Goal: Task Accomplishment & Management: Manage account settings

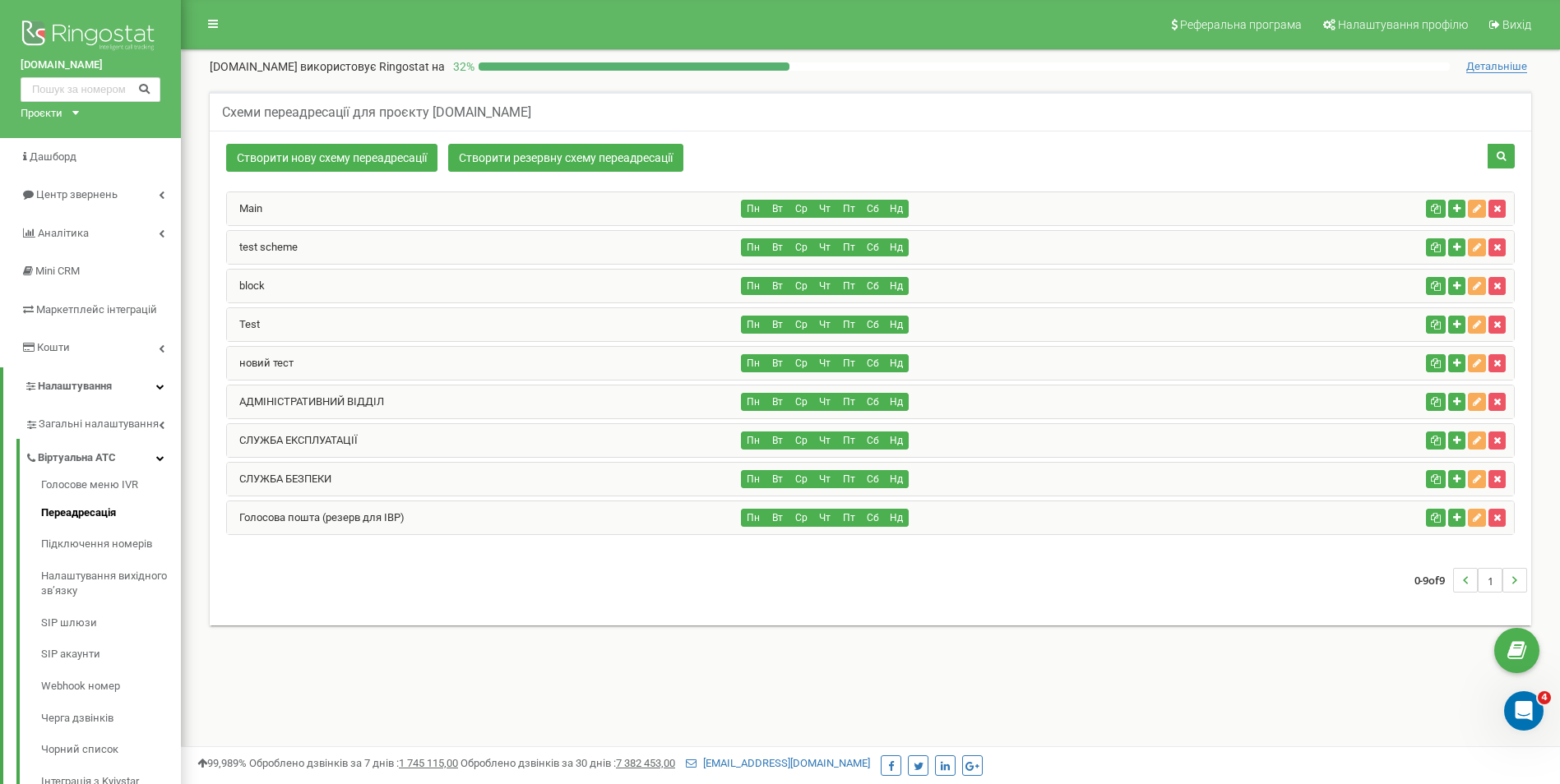
click at [513, 402] on div "АДМІНІСТРАТИВНИЙ ВІДДІЛ" at bounding box center [484, 401] width 515 height 33
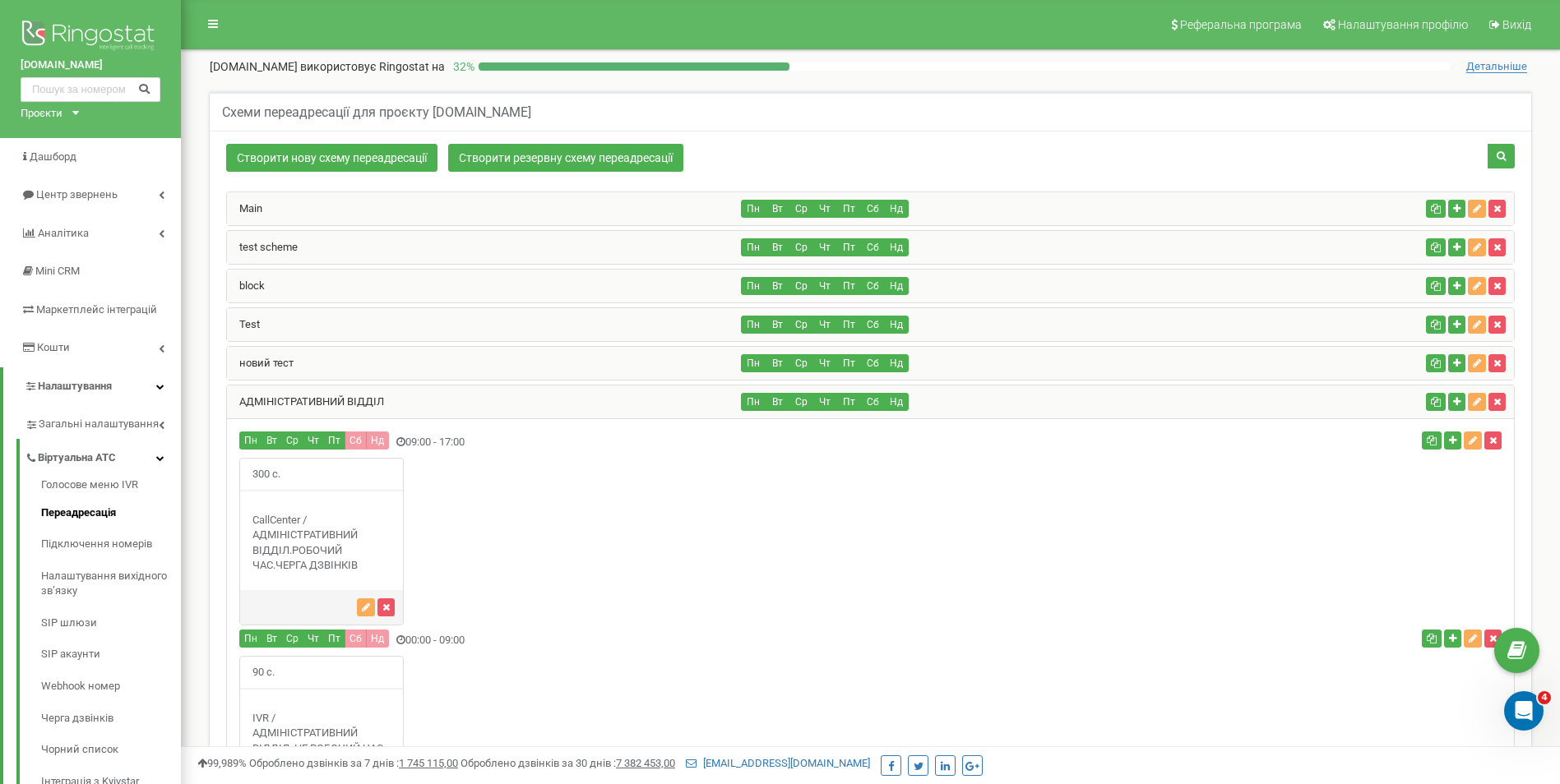
click at [513, 402] on div "АДМІНІСТРАТИВНИЙ ВІДДІЛ" at bounding box center [484, 401] width 515 height 33
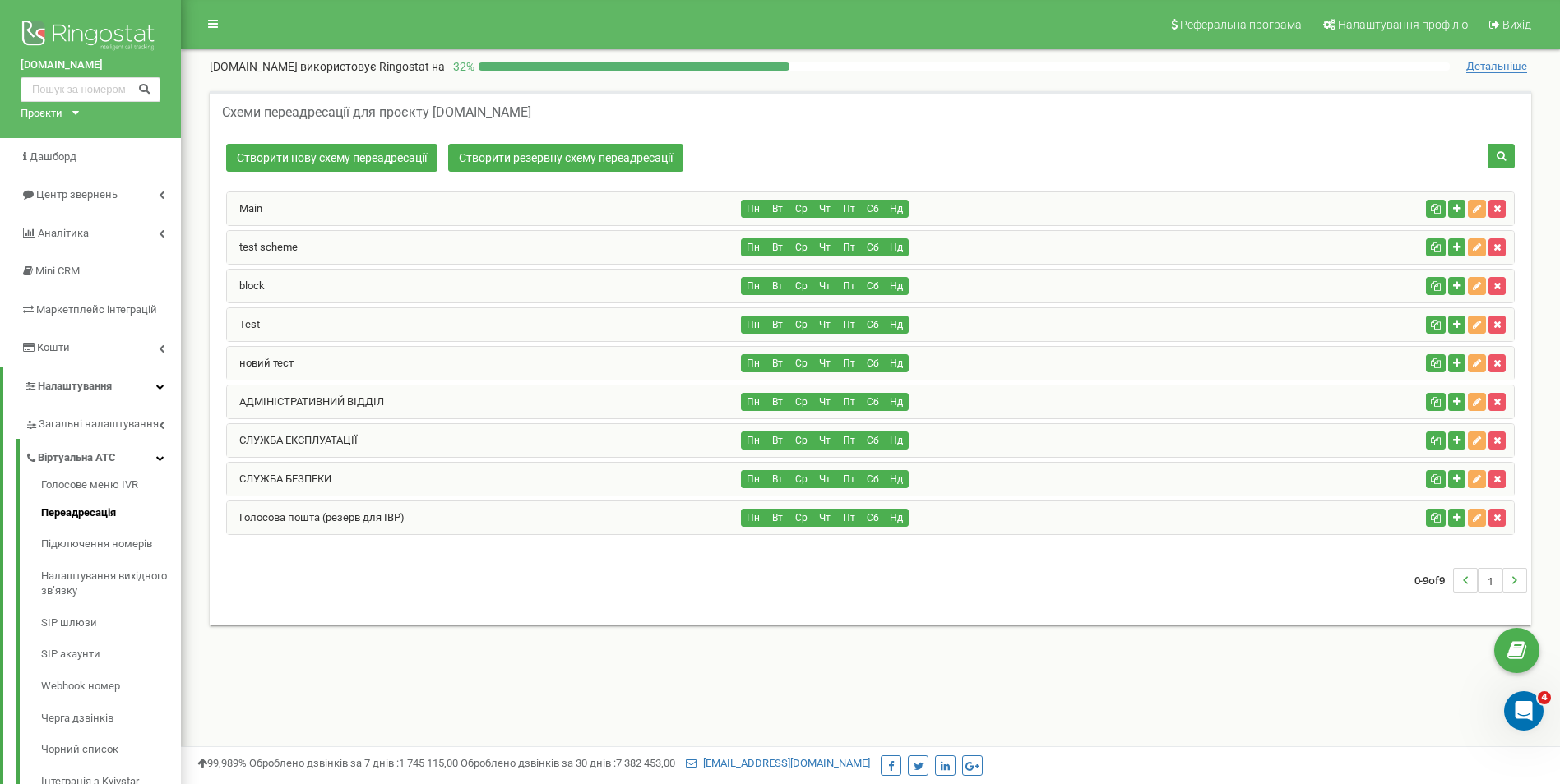
click at [496, 443] on div "СЛУЖБА ЕКСПЛУАТАЦІЇ" at bounding box center [484, 440] width 515 height 33
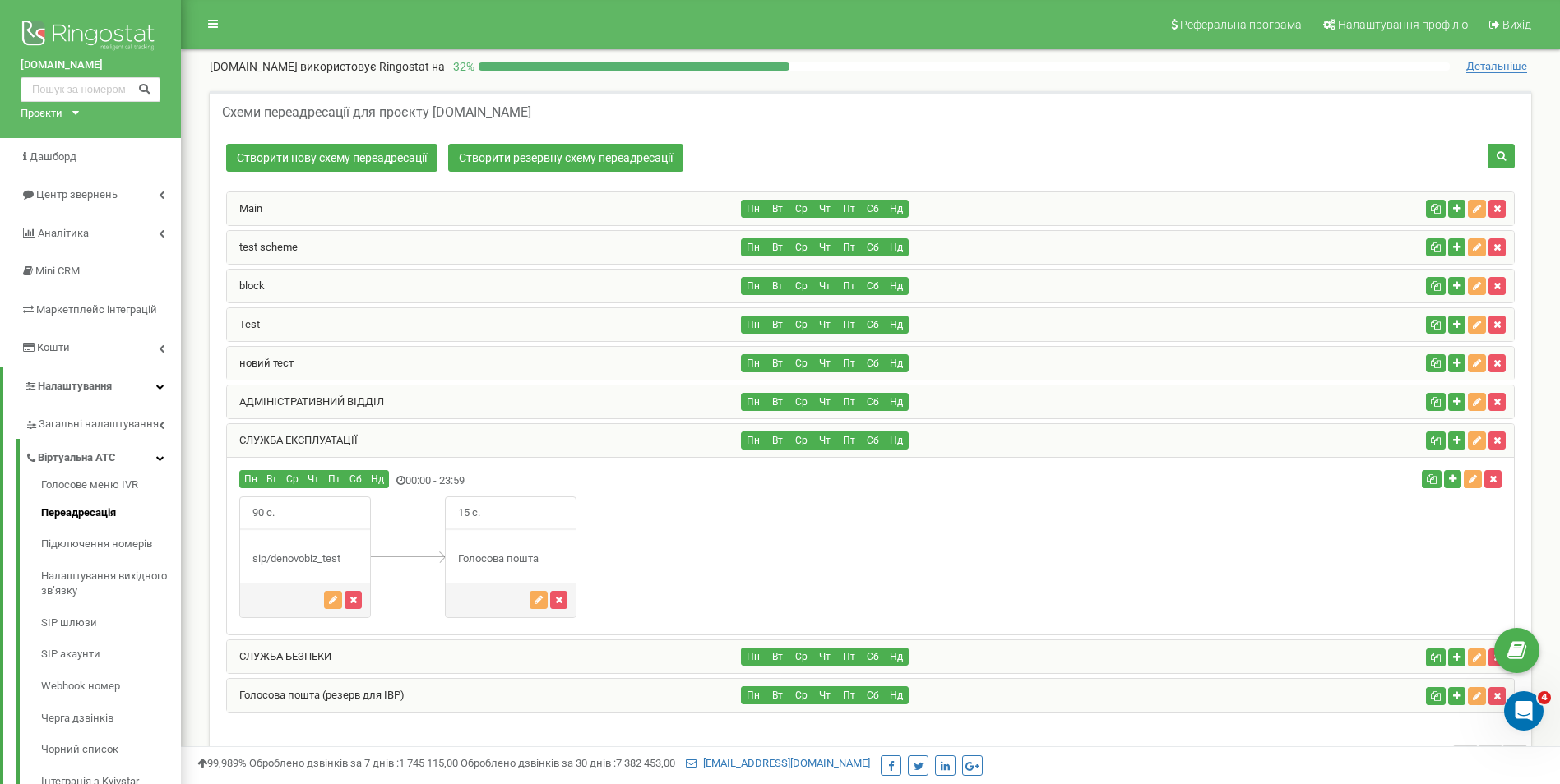
click at [496, 443] on div "СЛУЖБА ЕКСПЛУАТАЦІЇ" at bounding box center [484, 440] width 515 height 33
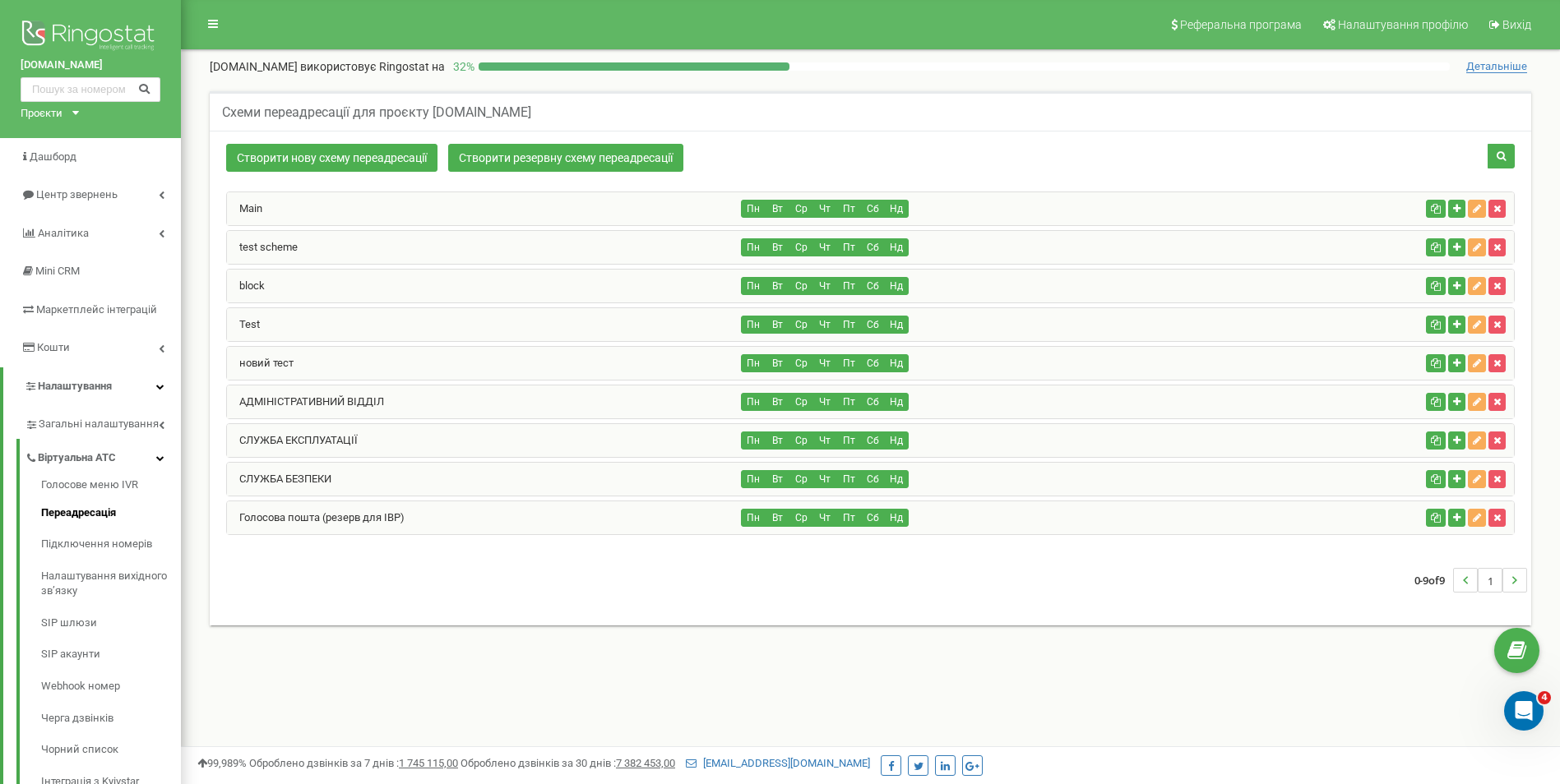
click at [500, 470] on div "СЛУЖБА БЕЗПЕКИ" at bounding box center [484, 479] width 515 height 33
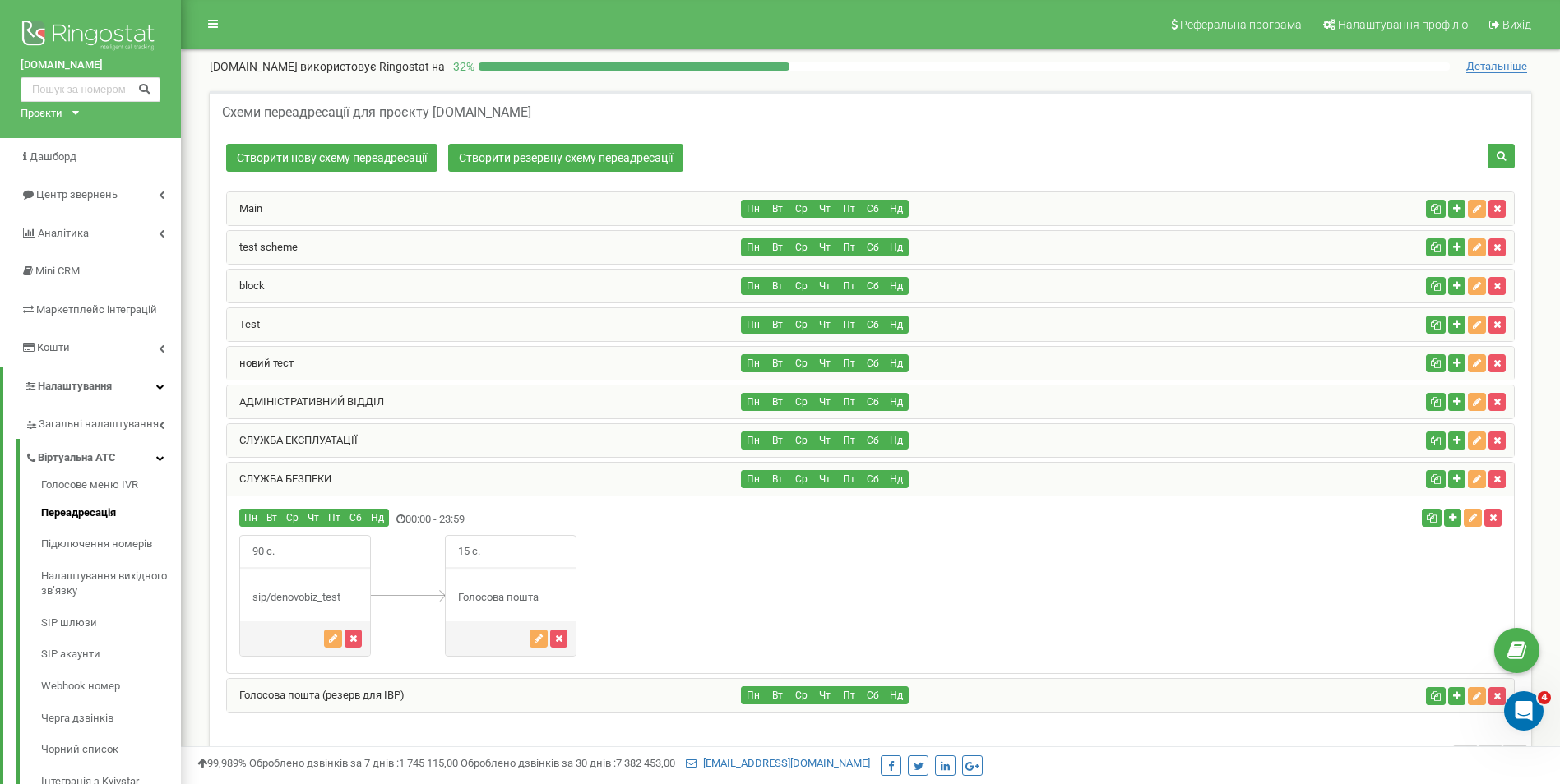
click at [500, 470] on div "СЛУЖБА БЕЗПЕКИ" at bounding box center [484, 479] width 515 height 33
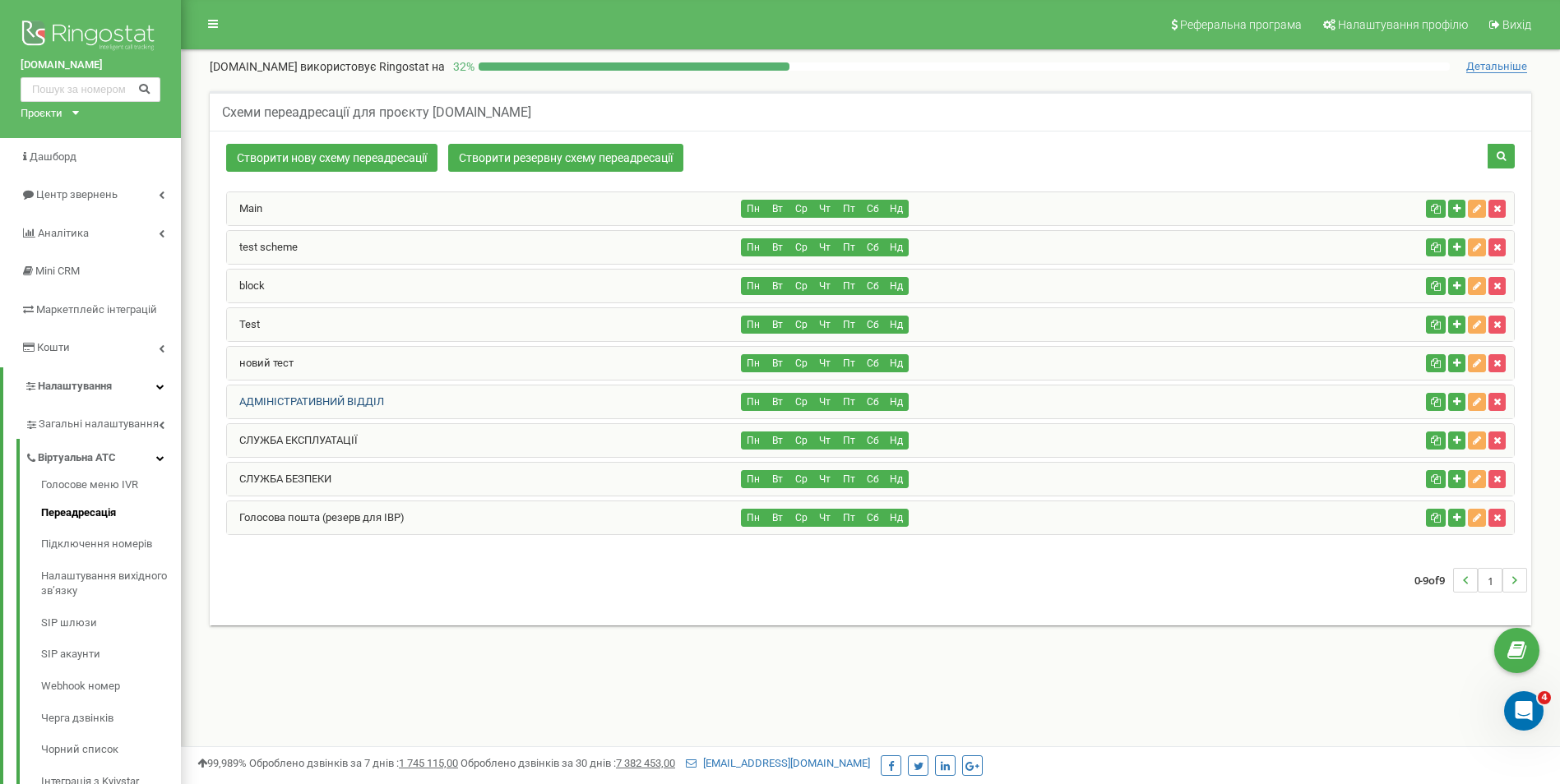
click at [353, 403] on link "АДМІНІСТРАТИВНИЙ ВІДДІЛ" at bounding box center [305, 401] width 157 height 12
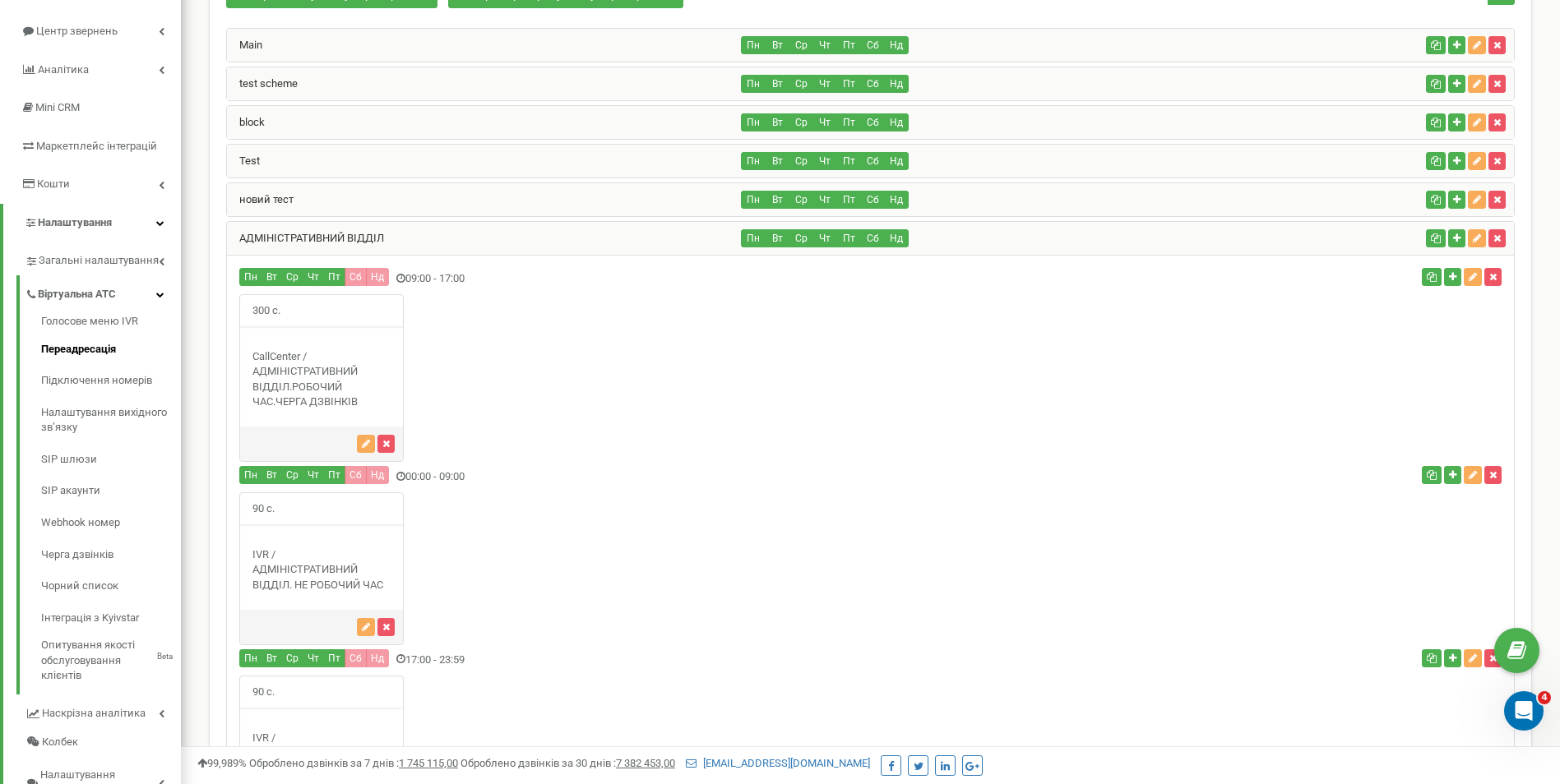
scroll to position [164, 0]
click at [509, 530] on div "90 с." at bounding box center [871, 567] width 1287 height 153
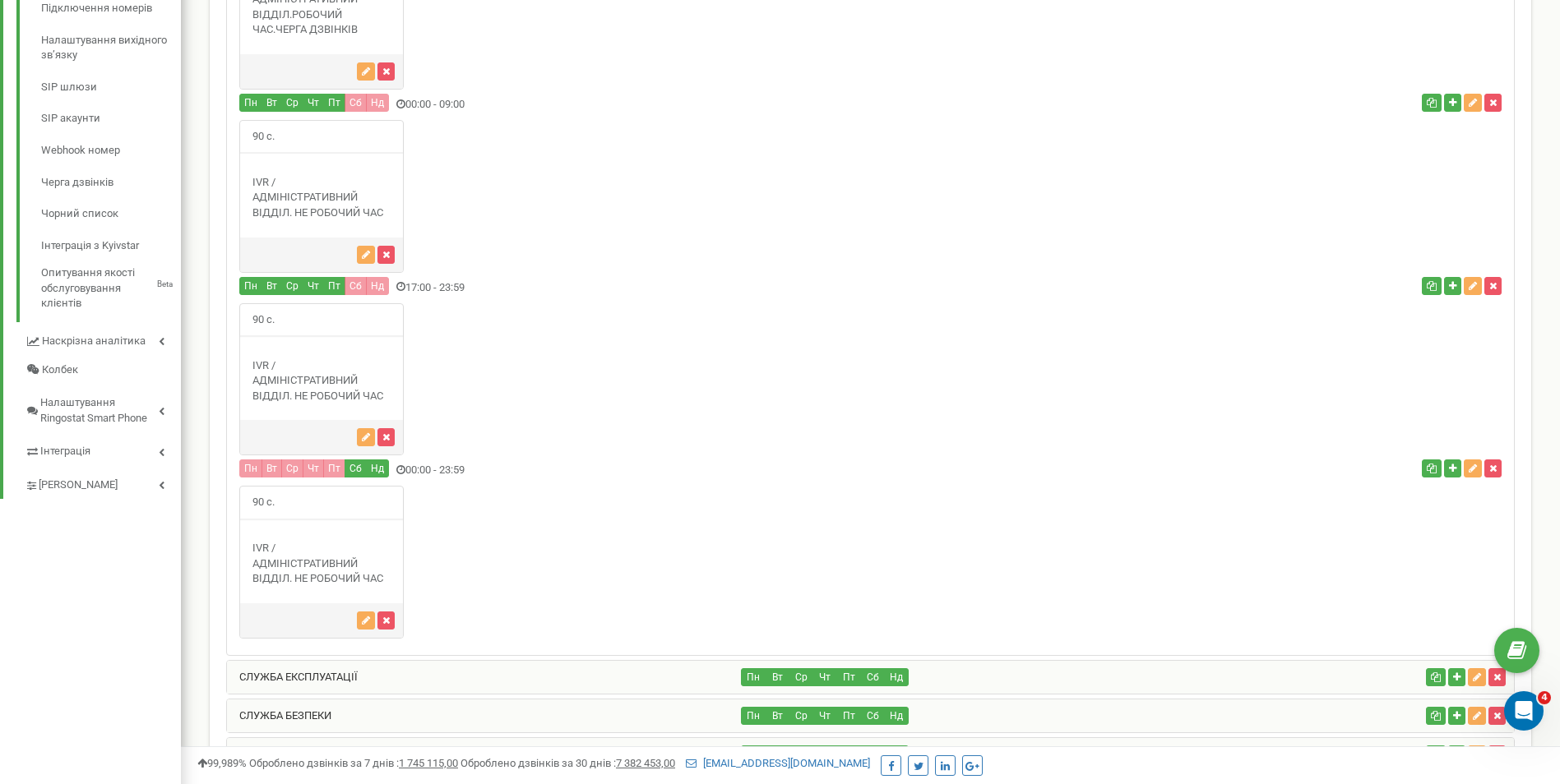
scroll to position [576, 0]
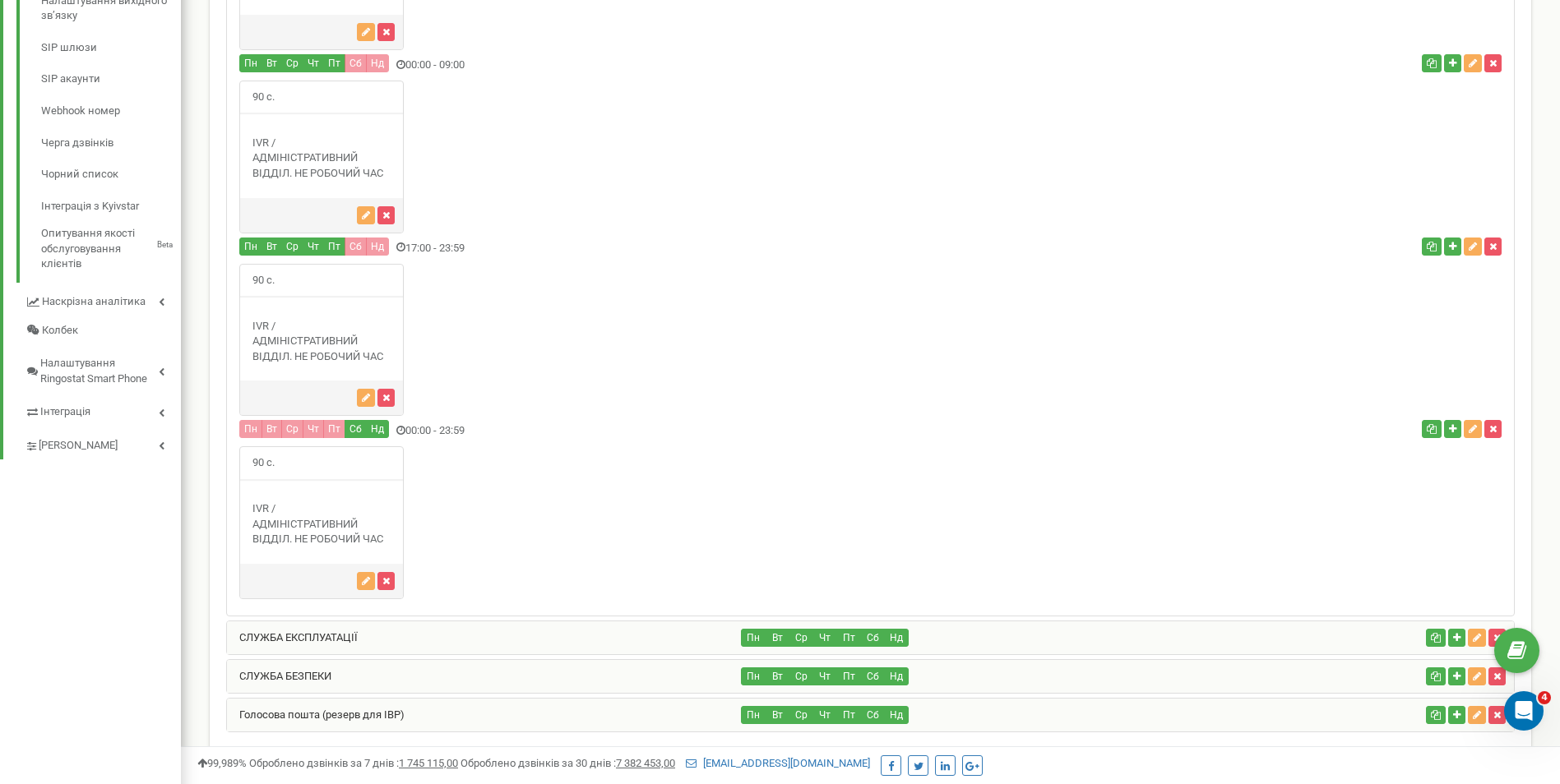
click at [477, 641] on div "СЛУЖБА ЕКСПЛУАТАЦІЇ" at bounding box center [484, 638] width 515 height 33
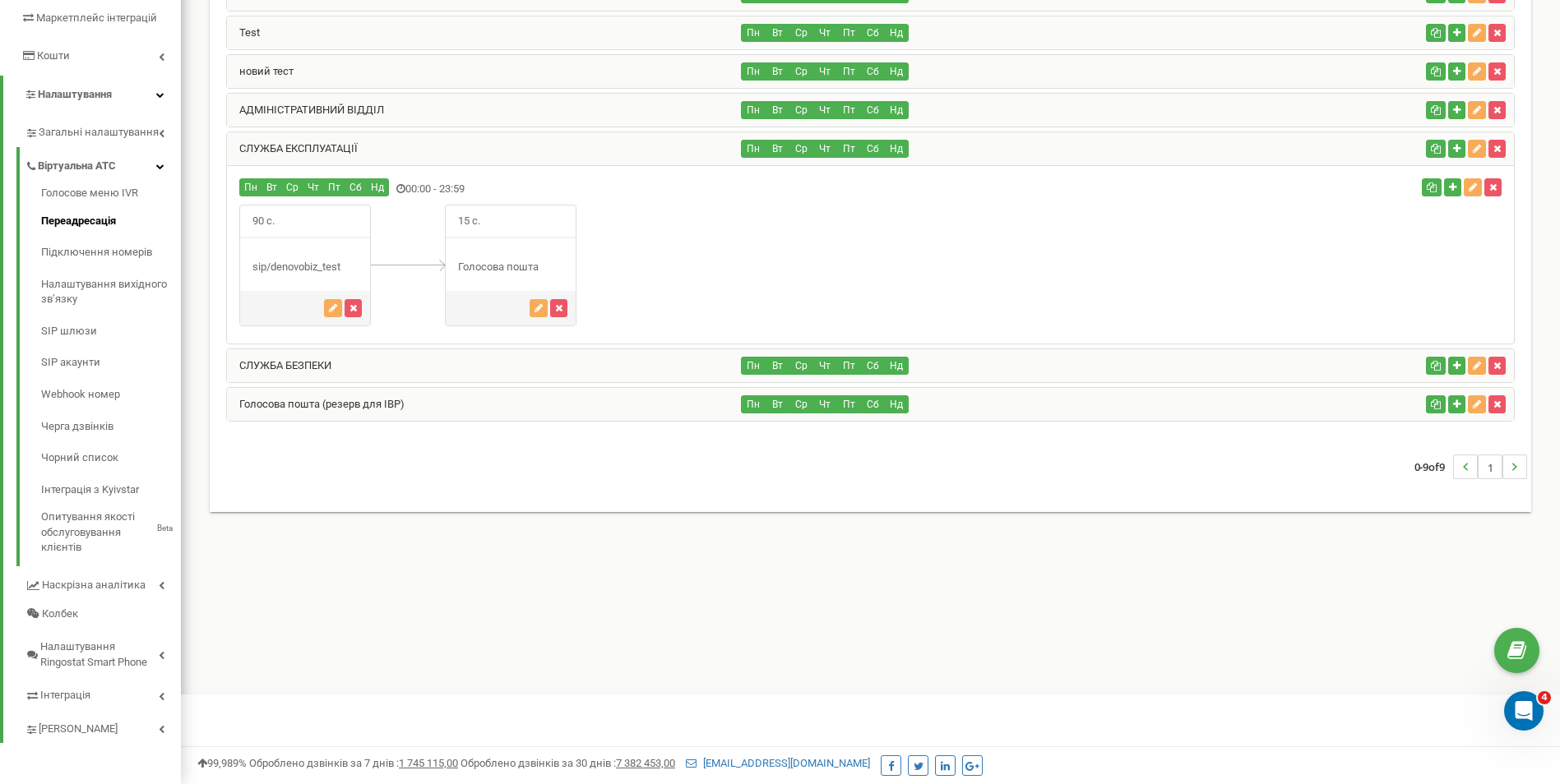
scroll to position [292, 0]
click at [470, 366] on div "СЛУЖБА БЕЗПЕКИ" at bounding box center [484, 365] width 515 height 33
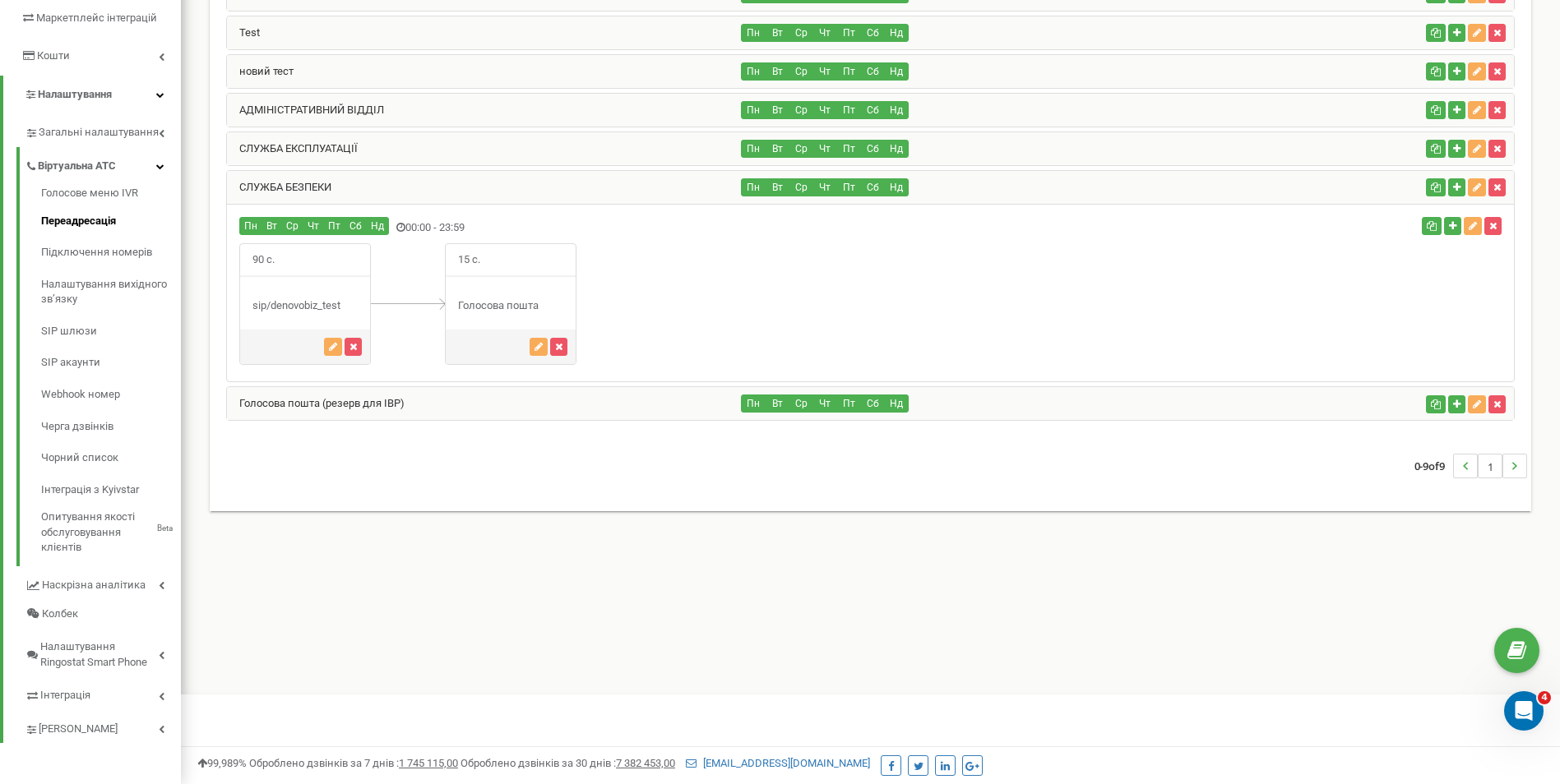
click at [384, 185] on div "СЛУЖБА БЕЗПЕКИ" at bounding box center [484, 187] width 515 height 33
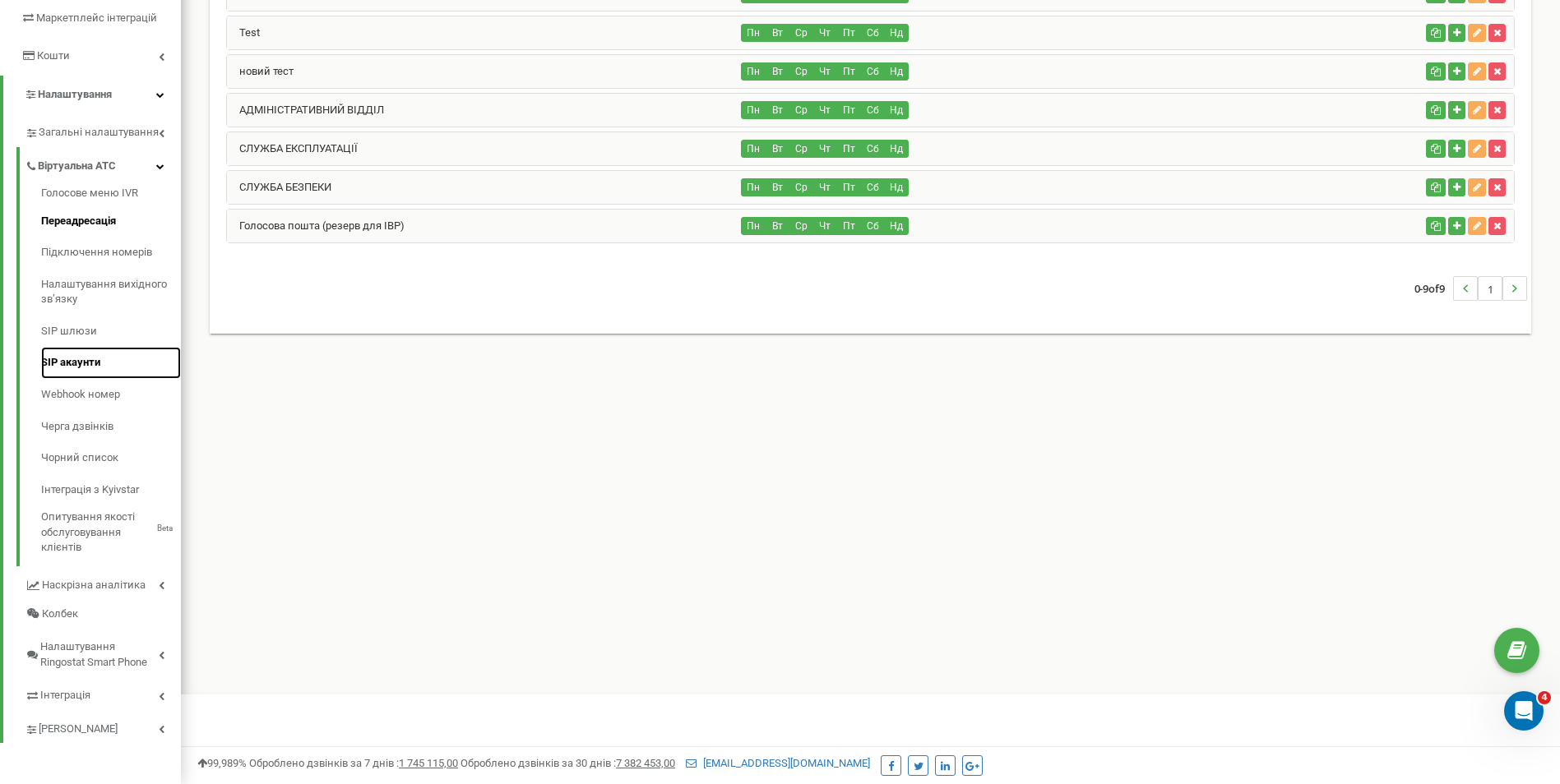
click at [69, 356] on link "SIP акаунти" at bounding box center [111, 363] width 140 height 32
click at [87, 369] on link "SIP акаунти" at bounding box center [111, 363] width 140 height 32
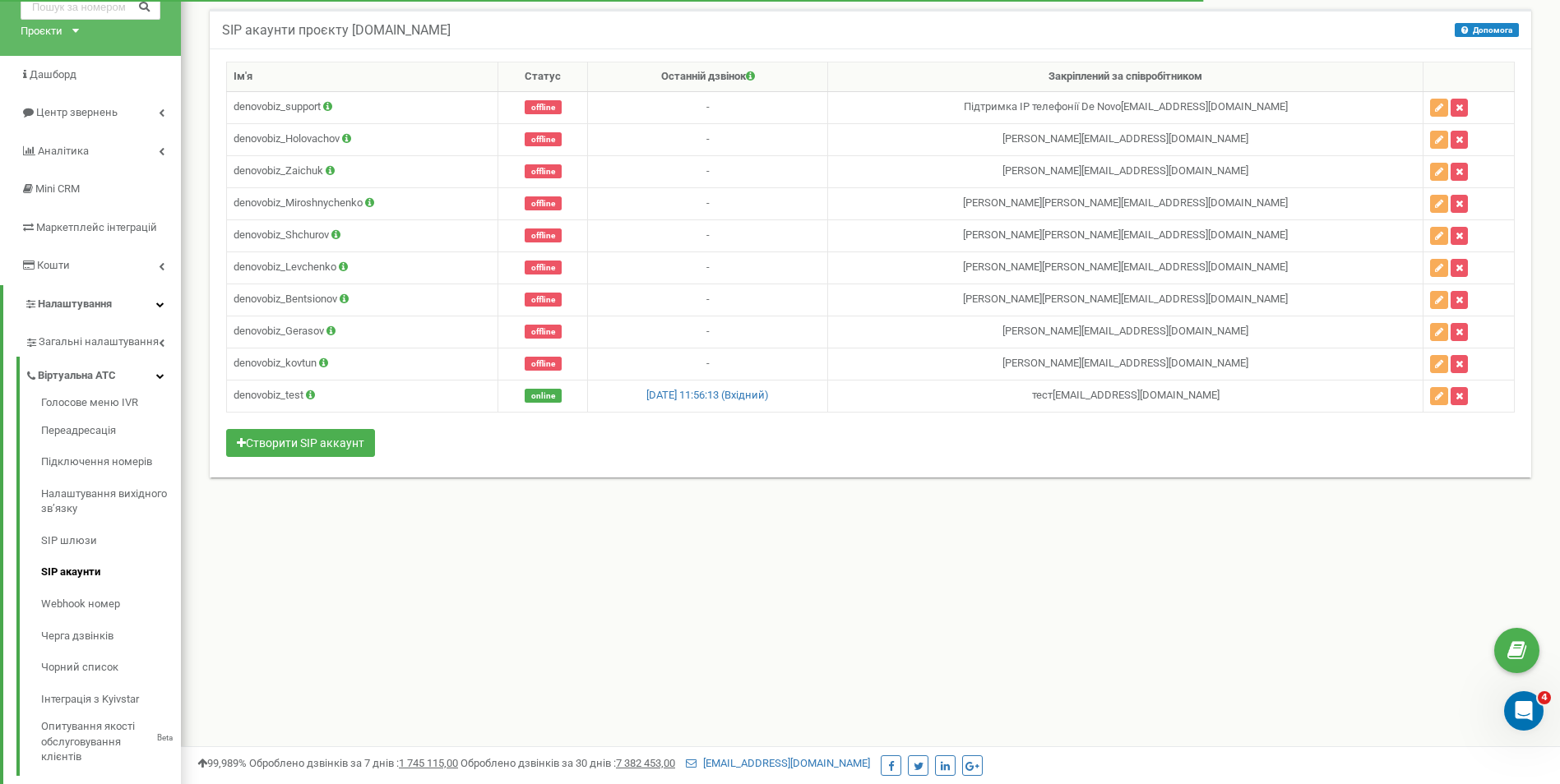
click at [1379, 598] on div "Реферальна програма Налаштування профілю Вихід [DOMAIN_NAME] використовує Ringo…" at bounding box center [871, 411] width 1379 height 987
click at [1432, 401] on button "button" at bounding box center [1438, 396] width 18 height 18
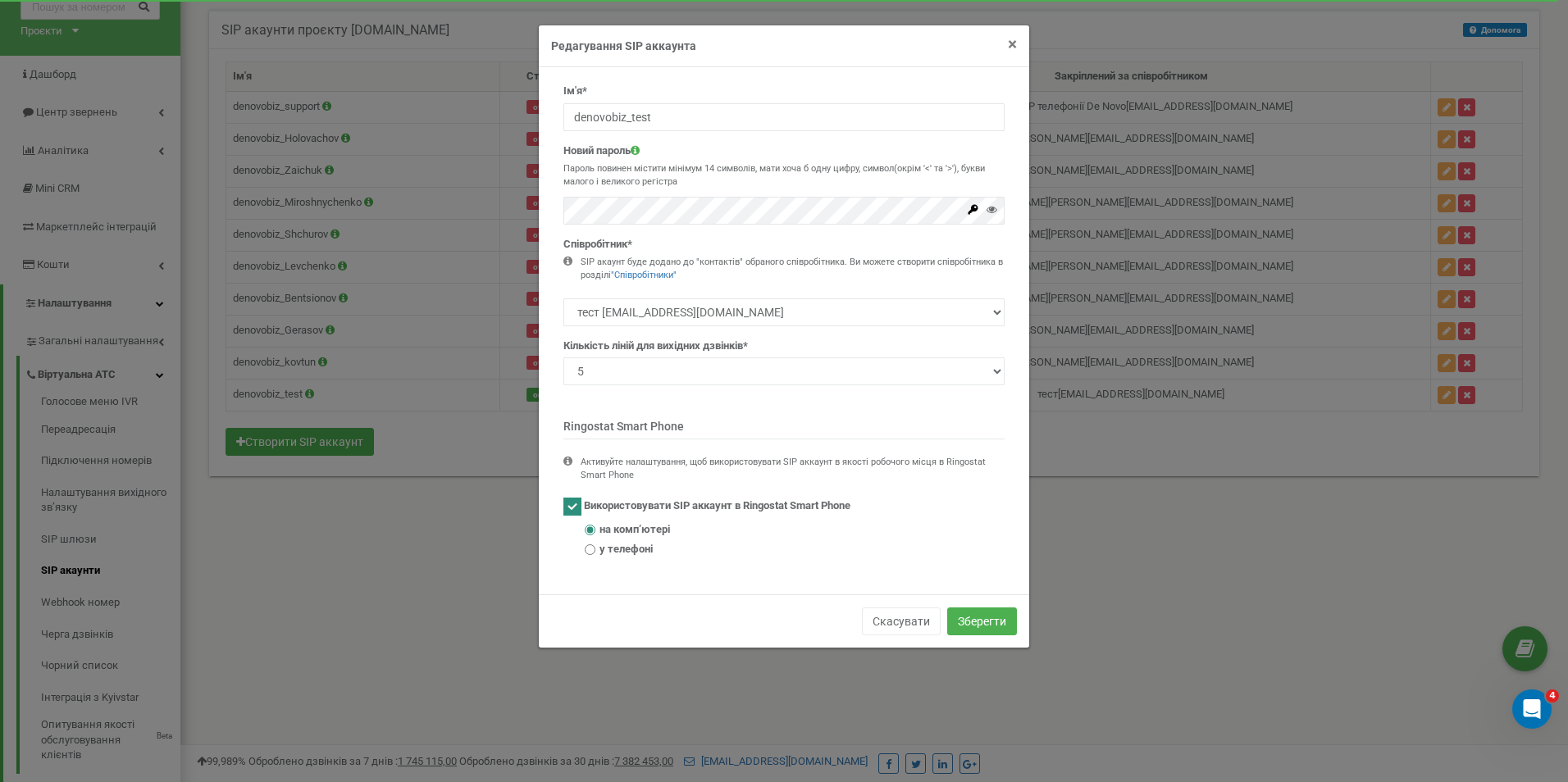
click at [1013, 43] on span "×" at bounding box center [1012, 44] width 9 height 20
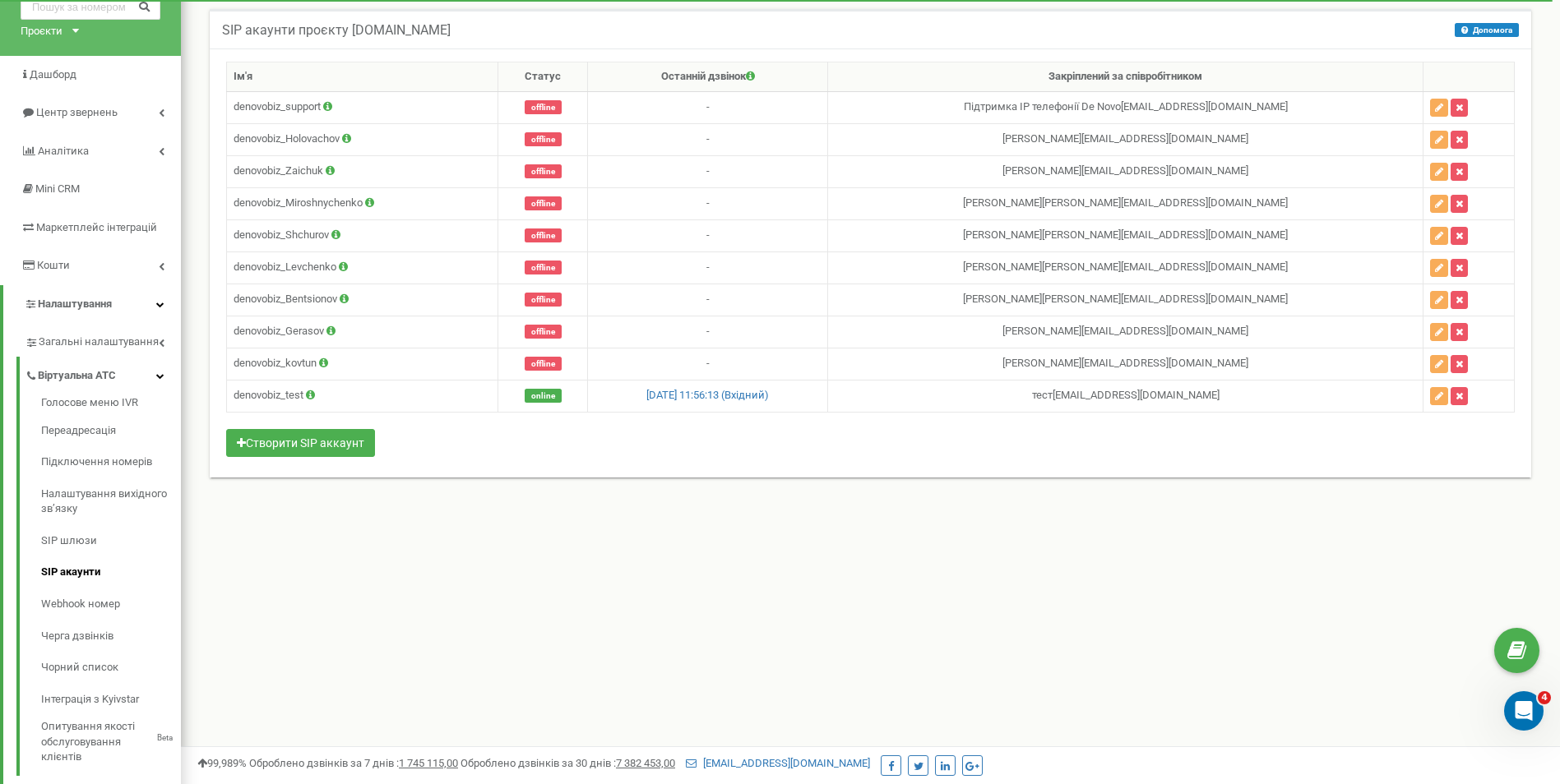
click at [443, 541] on div "Реферальна програма Налаштування профілю Вихід [DOMAIN_NAME] використовує Ringo…" at bounding box center [871, 411] width 1379 height 987
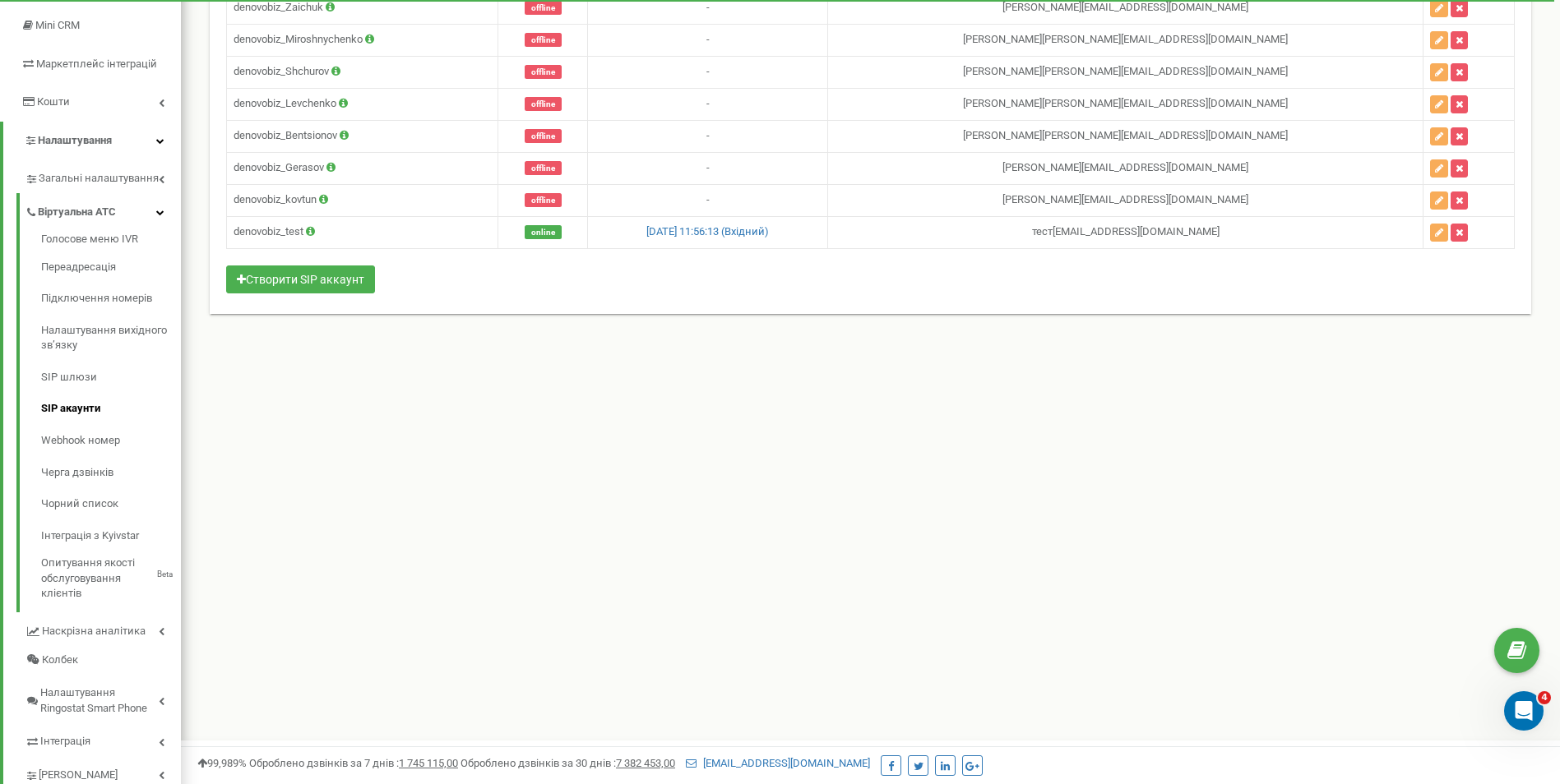
scroll to position [247, 0]
click at [103, 481] on link "Черга дзвінків" at bounding box center [111, 472] width 140 height 32
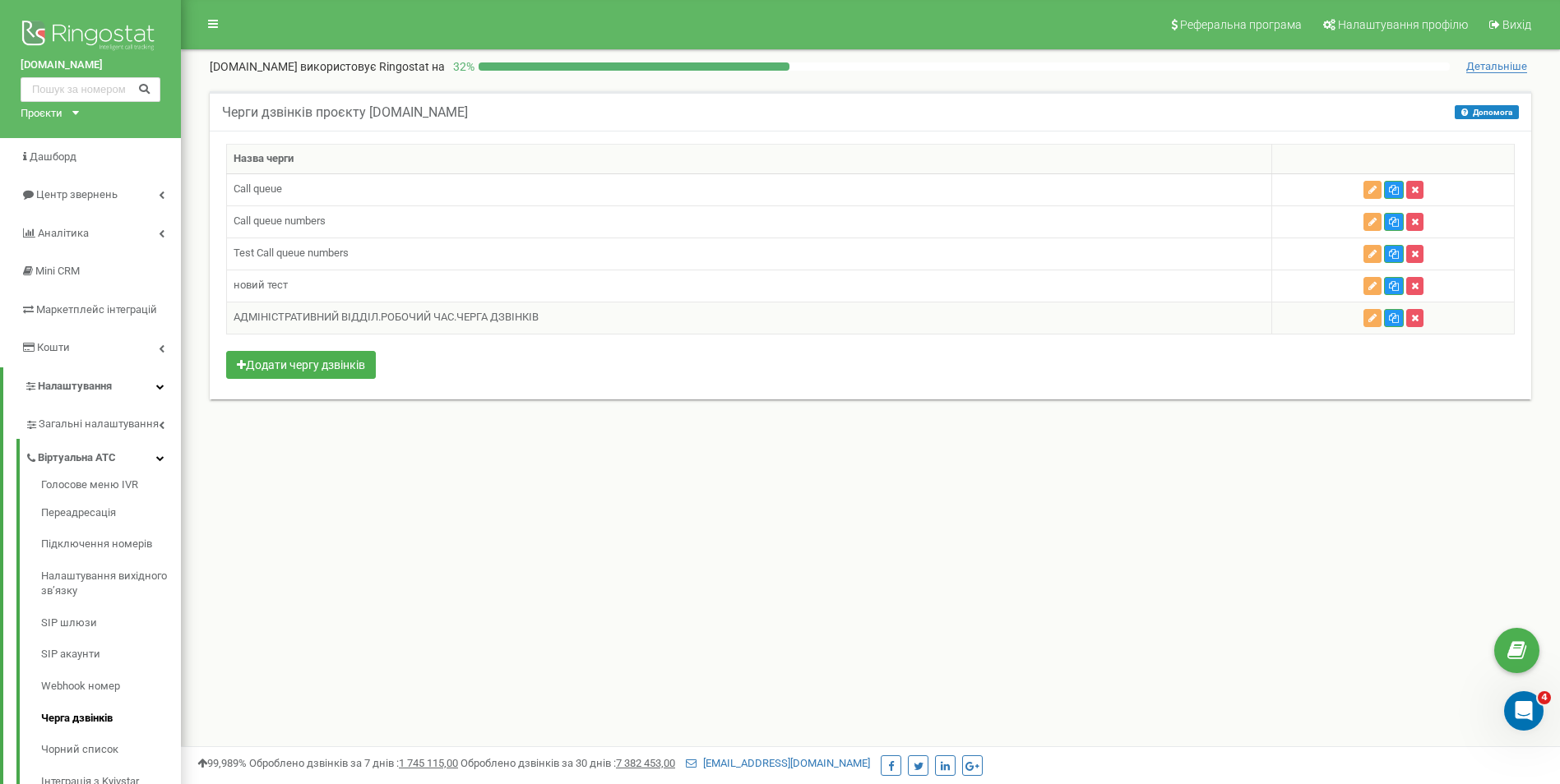
click at [515, 311] on td "АДМІНІСТРАТИВНИЙ ВІДДІЛ.РОБОЧИЙ ЧАС.ЧЕРГА ДЗВІНКІВ" at bounding box center [750, 318] width 1045 height 32
drag, startPoint x: 556, startPoint y: 316, endPoint x: 232, endPoint y: 306, distance: 324.2
click at [232, 306] on td "АДМІНІСТРАТИВНИЙ ВІДДІЛ.РОБОЧИЙ ЧАС.ЧЕРГА ДЗВІНКІВ" at bounding box center [750, 318] width 1045 height 32
copy td "АДМІНІСТРАТИВНИЙ ВІДДІЛ.РОБОЧИЙ ЧАС.ЧЕРГА ДЗВІНКІВ"
click at [503, 634] on div "Реферальна програма Налаштування профілю Вихід de-novo.biz використовує Ringost…" at bounding box center [871, 493] width 1379 height 987
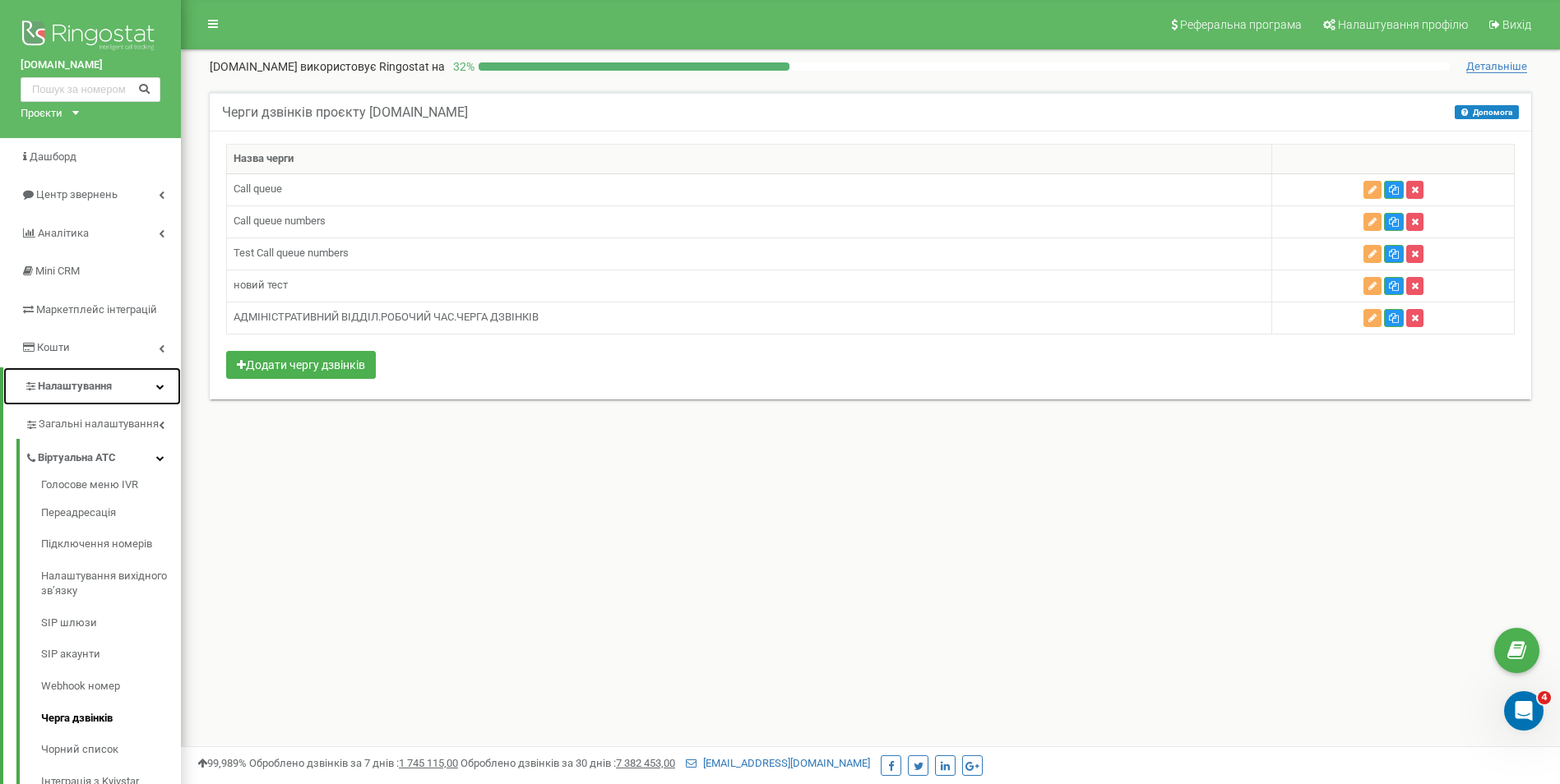
click at [41, 384] on span "Налаштування" at bounding box center [74, 385] width 74 height 12
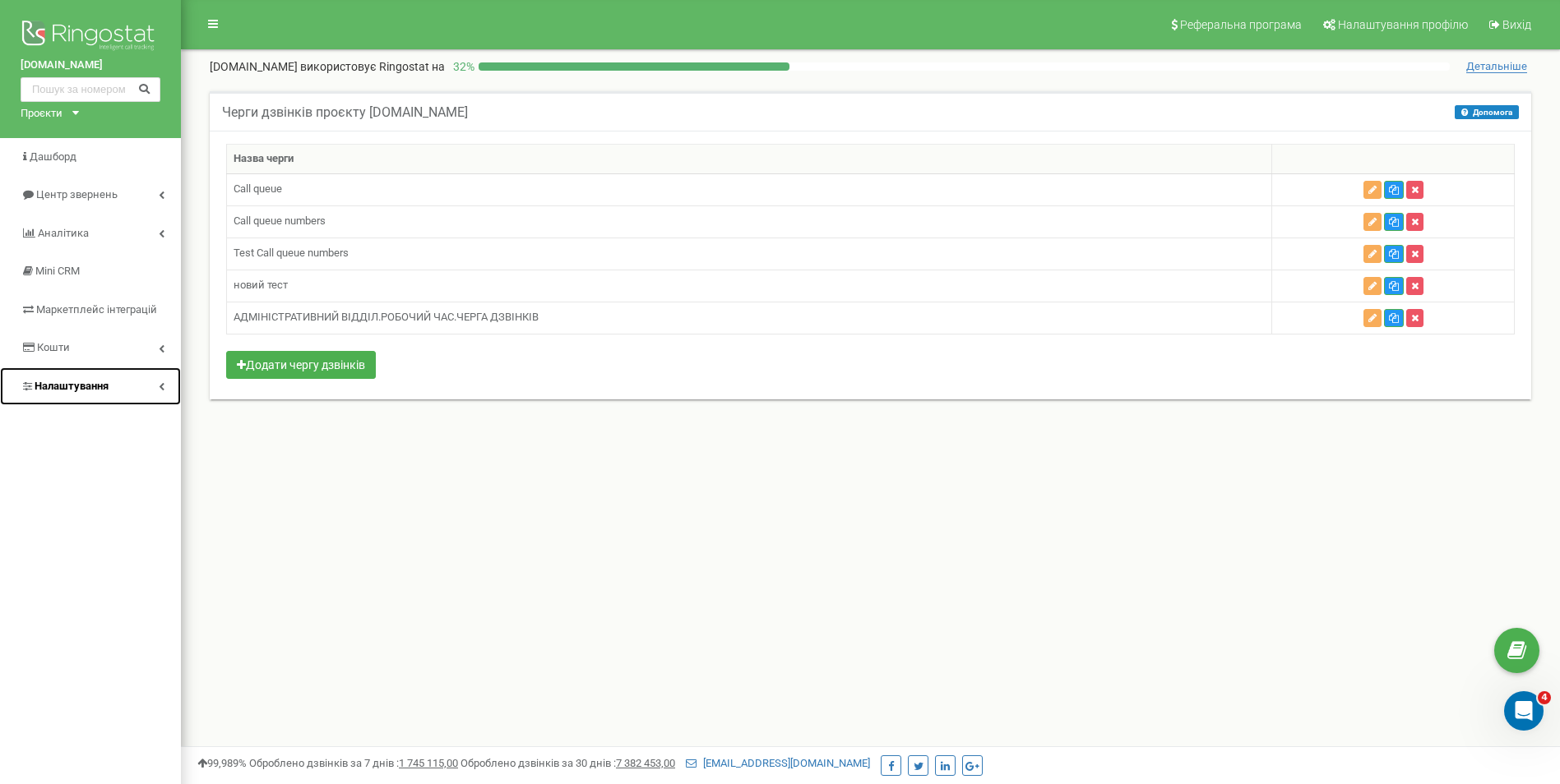
click at [56, 383] on span "Налаштування" at bounding box center [71, 385] width 74 height 12
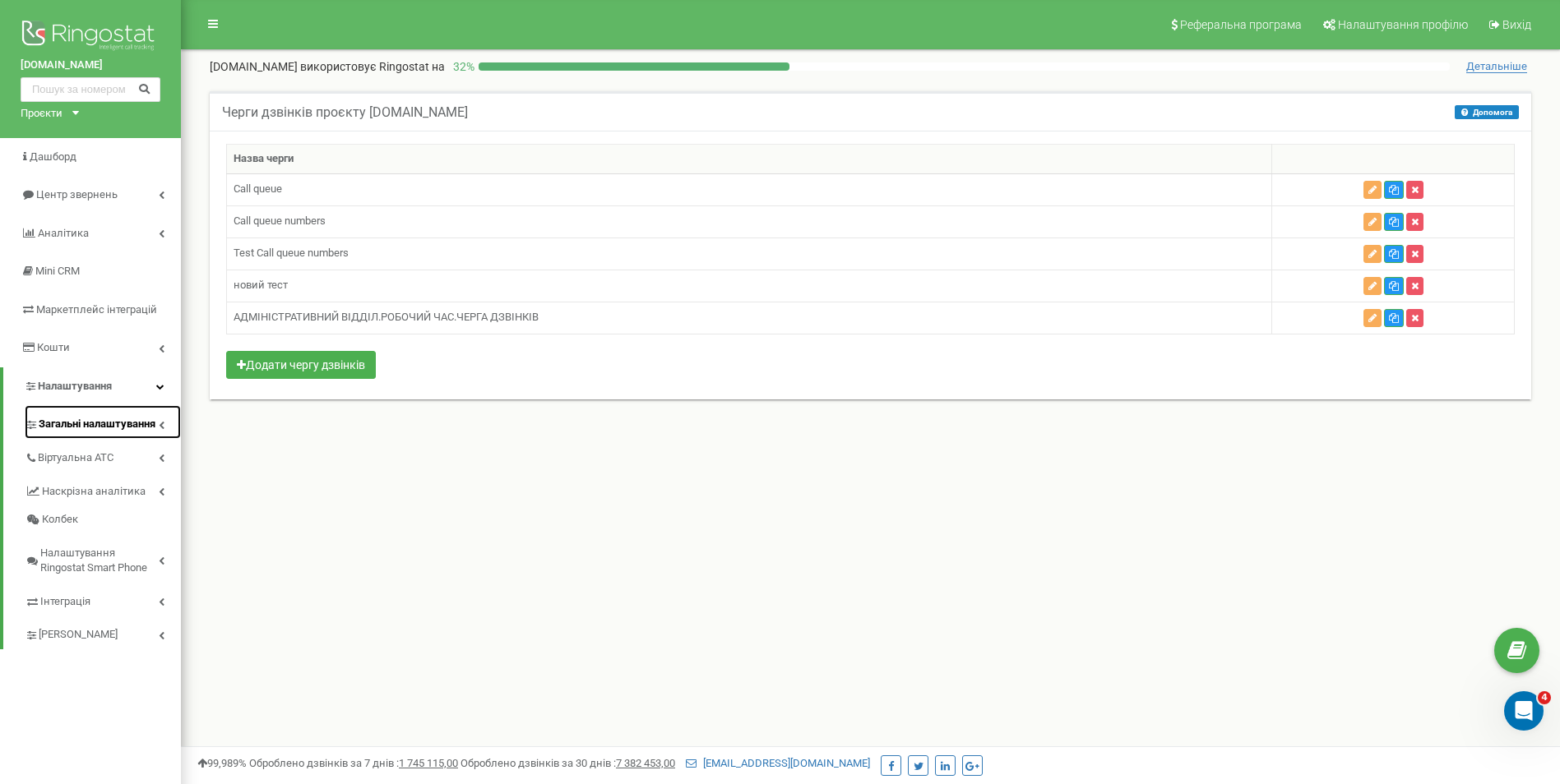
click at [65, 420] on span "Загальні налаштування" at bounding box center [97, 424] width 116 height 16
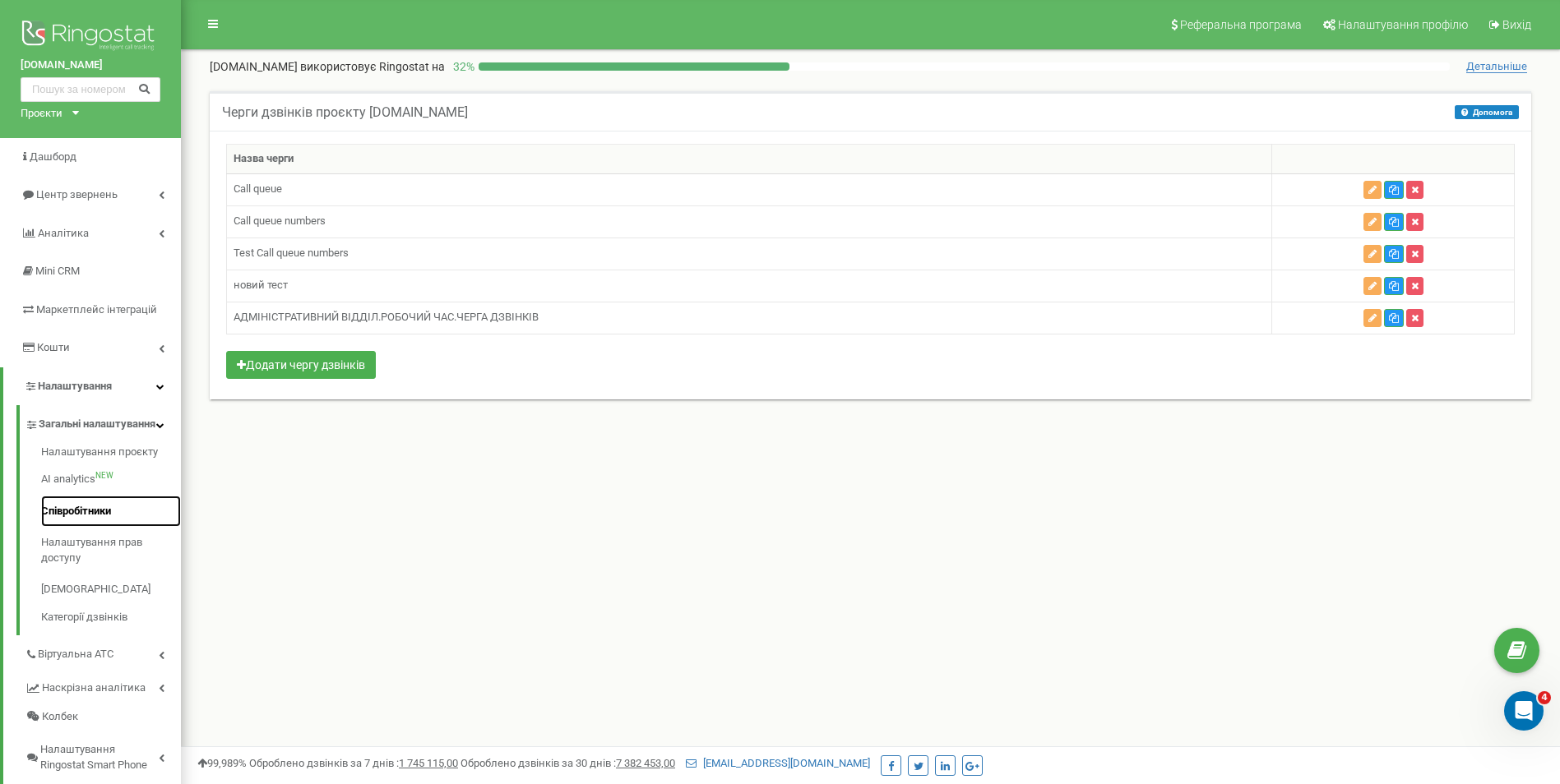
click at [83, 524] on link "Співробітники" at bounding box center [111, 512] width 140 height 32
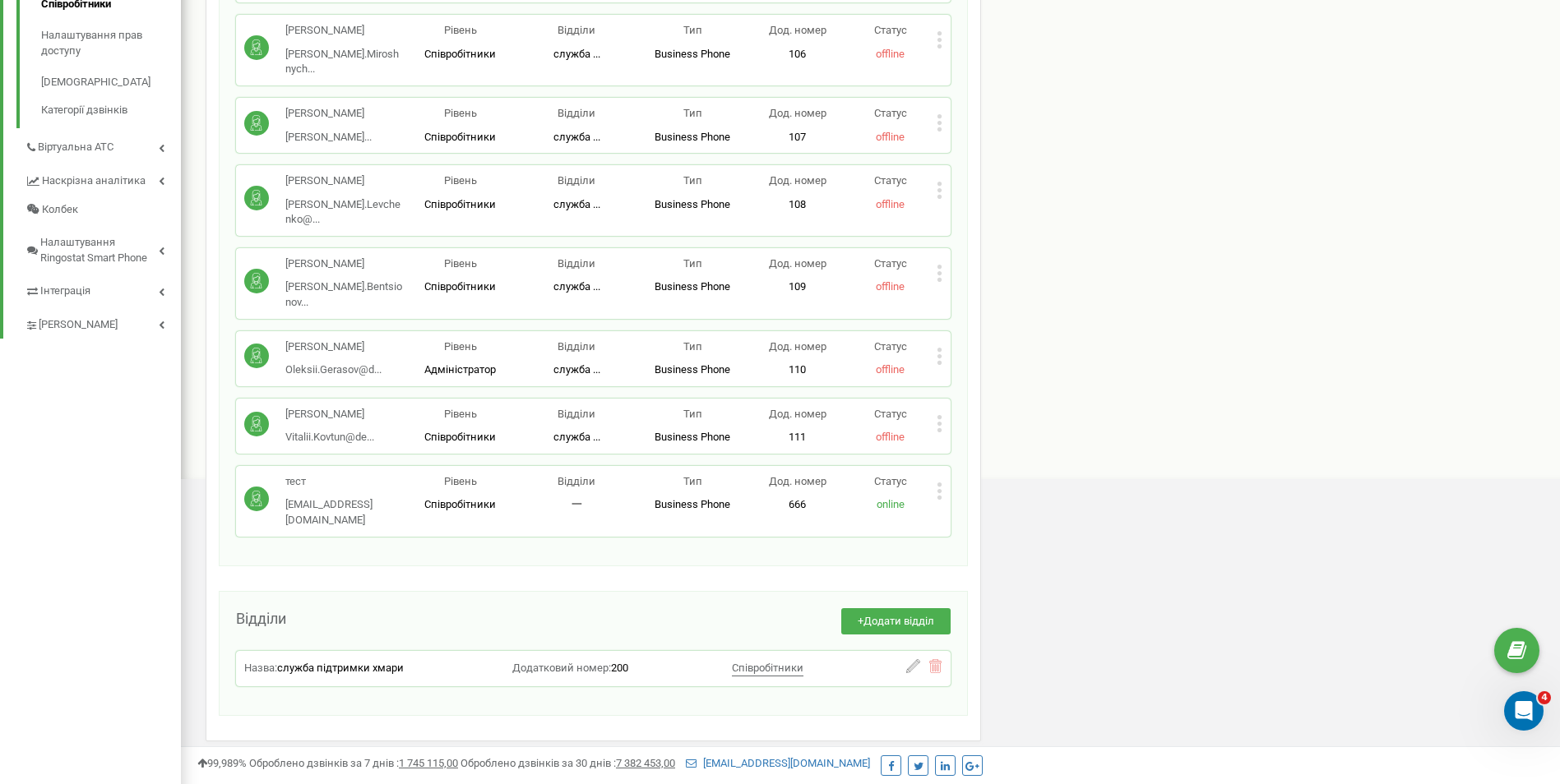
scroll to position [509, 0]
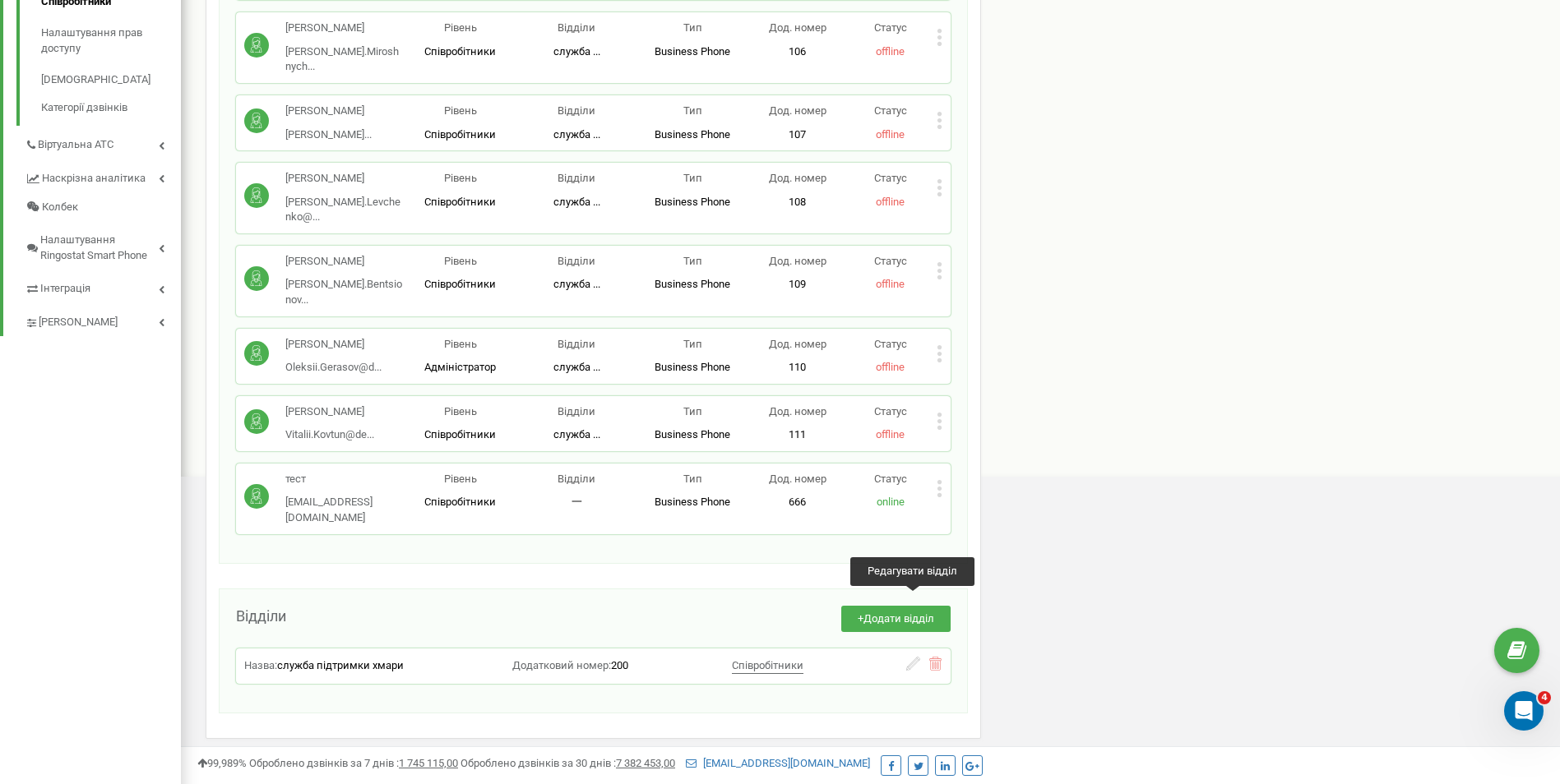
click at [911, 656] on button at bounding box center [913, 665] width 14 height 18
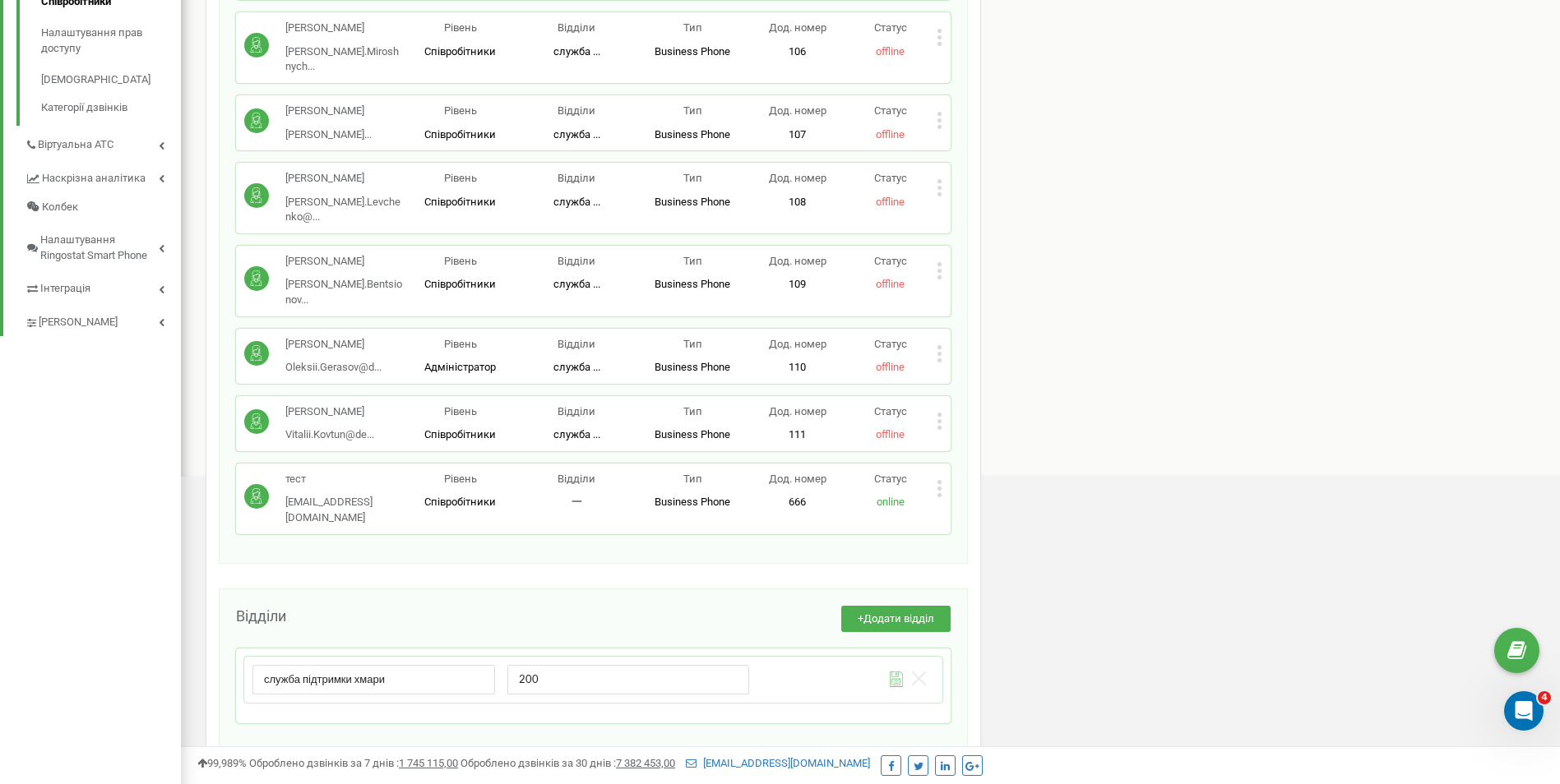
click at [816, 683] on div "Відділи + Додати відділ служба підтримки хмари 200 Зберегти відділ Скасувати" at bounding box center [593, 671] width 750 height 164
click at [561, 589] on div "Відділи + Додати відділ служба підтримки хмари 200 Зберегти відділ Скасувати" at bounding box center [593, 671] width 750 height 164
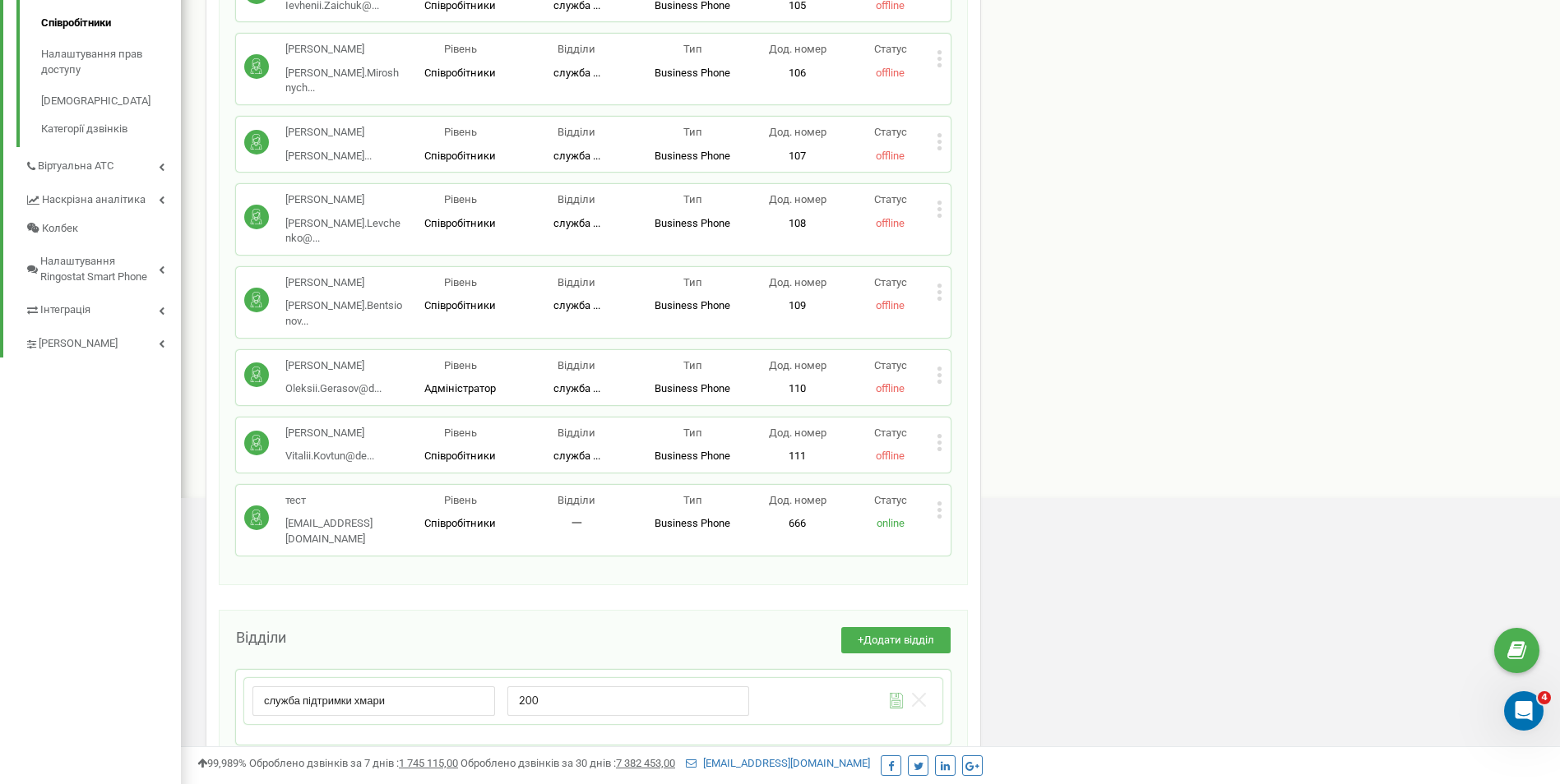
scroll to position [550, 0]
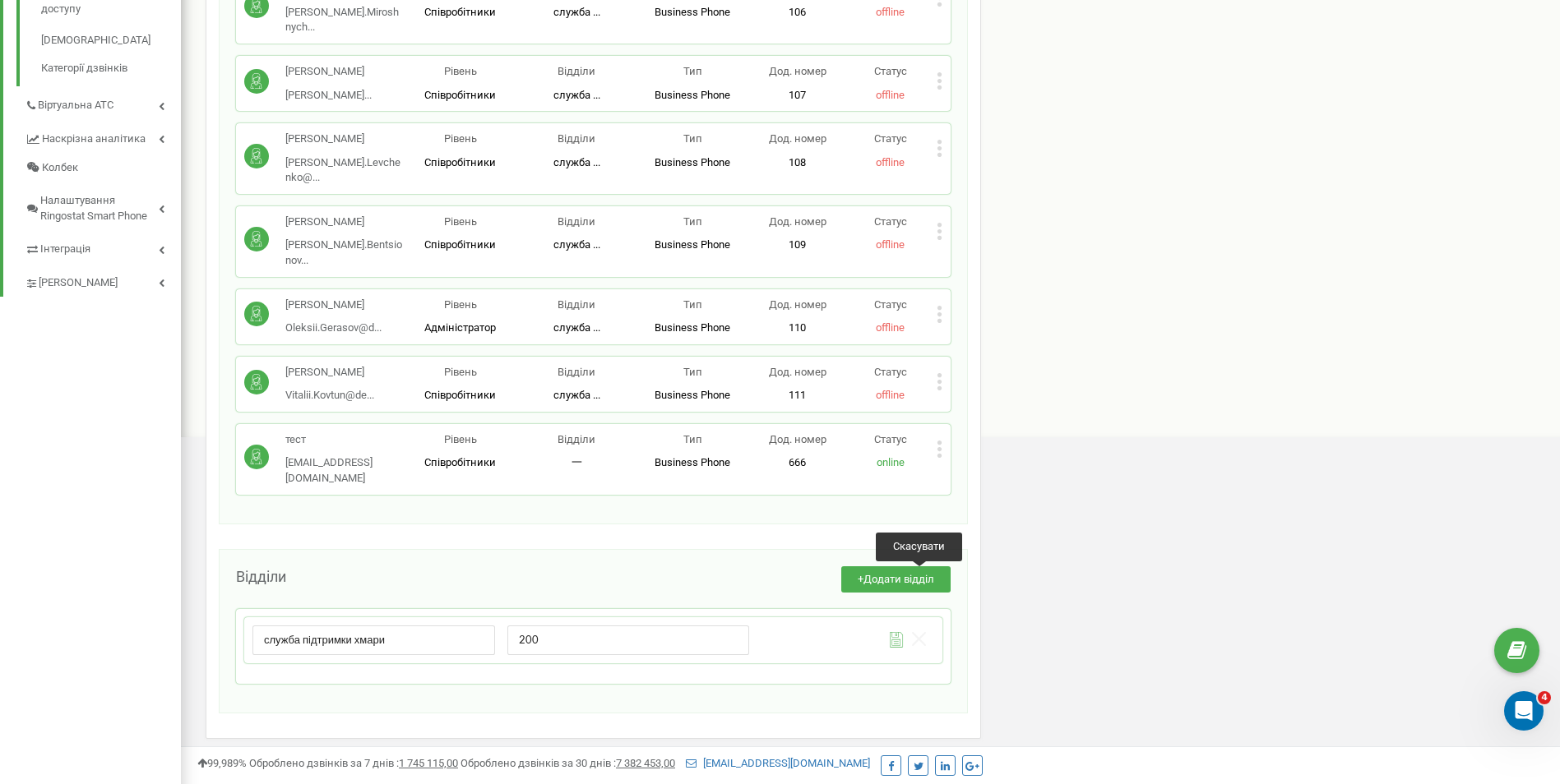
click at [916, 632] on icon at bounding box center [918, 639] width 14 height 14
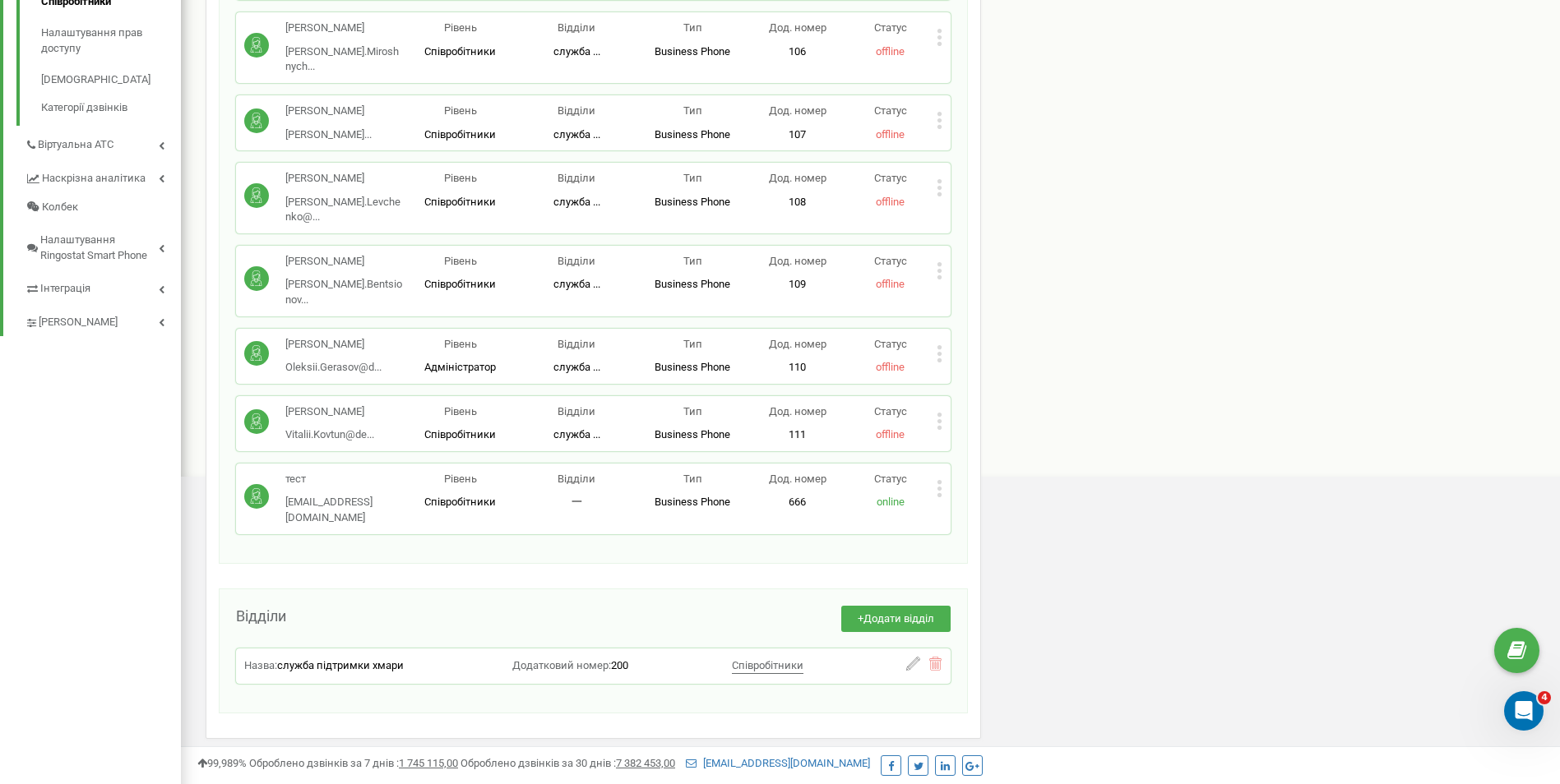
click at [798, 702] on div "Співробітники проєкту de-novo.biz Співробітники + Додати співробітника Соловйов…" at bounding box center [871, 214] width 1355 height 1264
click at [659, 716] on div "Співробітники проєкту de-novo.biz Співробітники + Додати співробітника Соловйов…" at bounding box center [871, 216] width 1355 height 1264
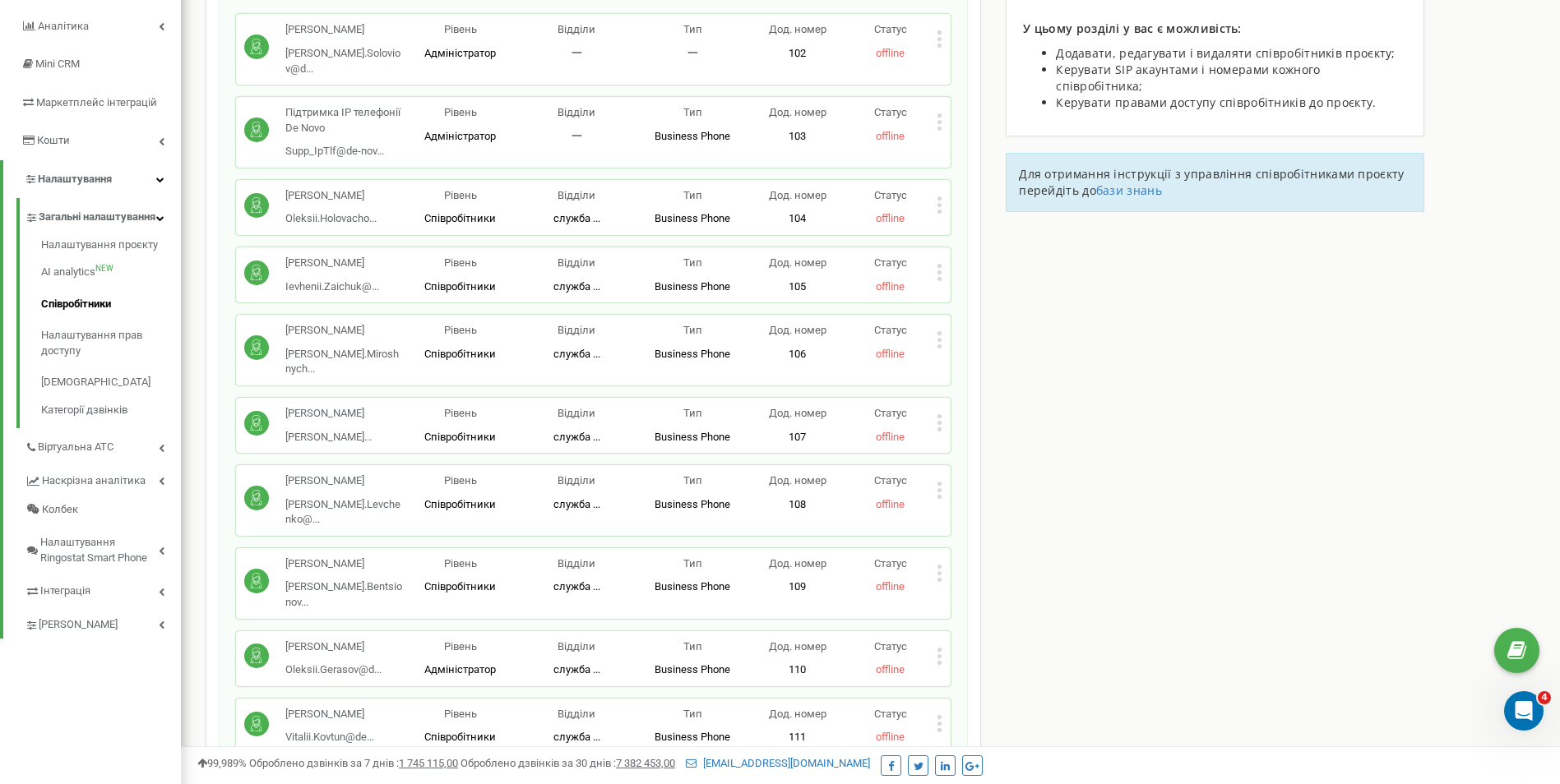
scroll to position [179, 0]
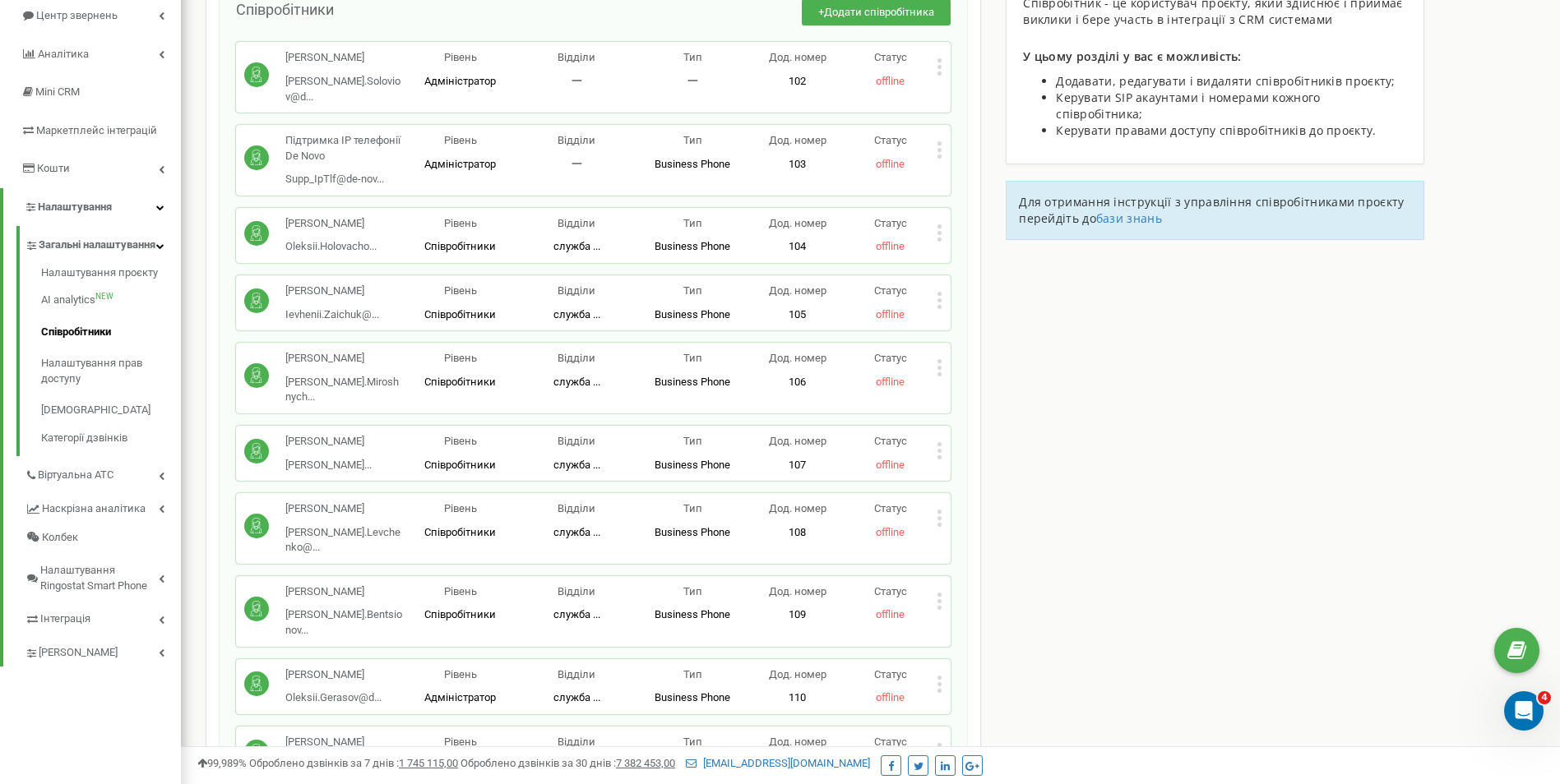
click at [82, 279] on div "Налаштування проєкту AI analytics NEW Співробітники Налаштування прав доступу С…" at bounding box center [98, 357] width 164 height 196
click at [87, 285] on link "Налаштування проєкту" at bounding box center [111, 275] width 140 height 20
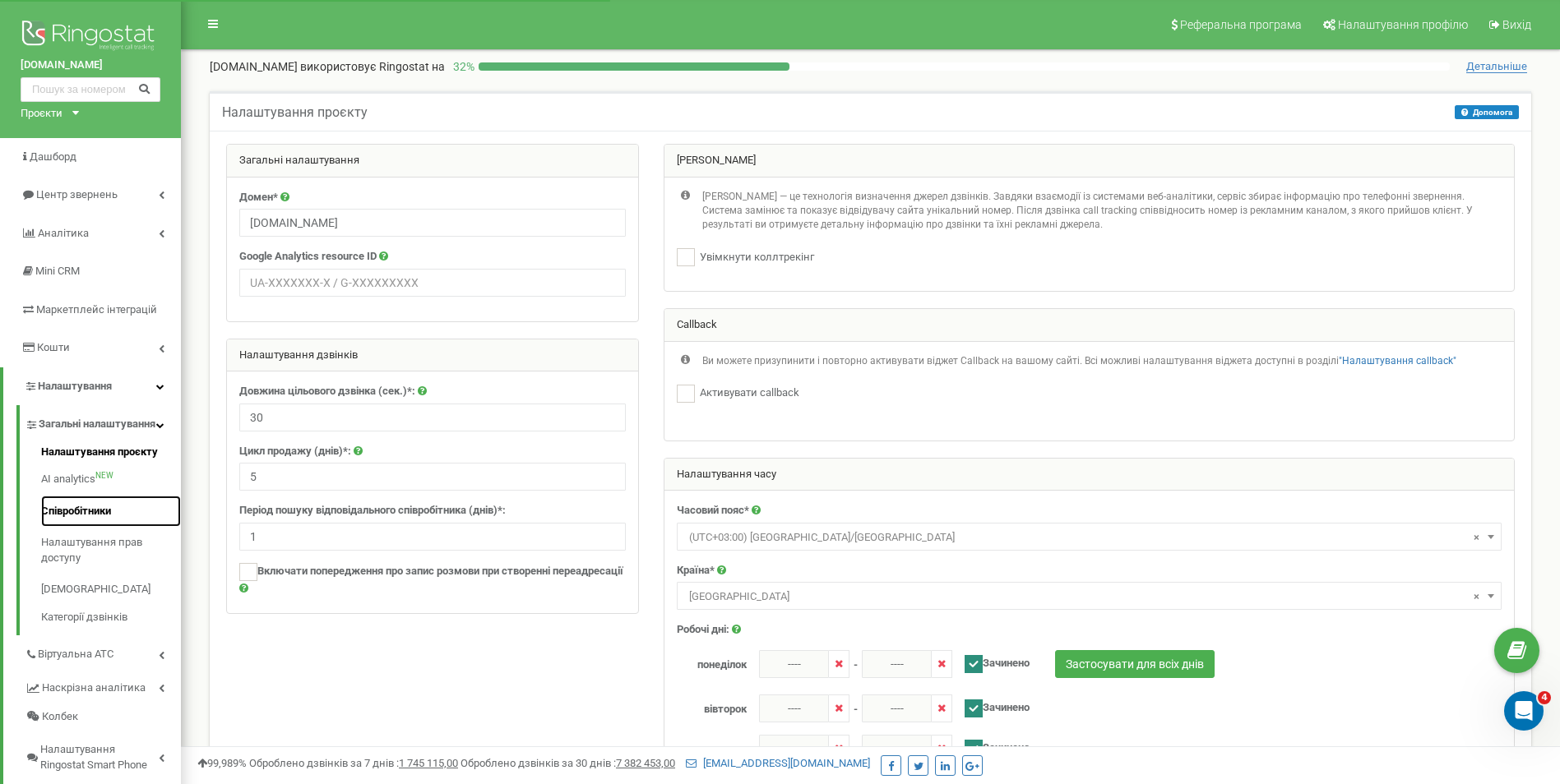
click at [95, 528] on link "Співробітники" at bounding box center [111, 512] width 140 height 32
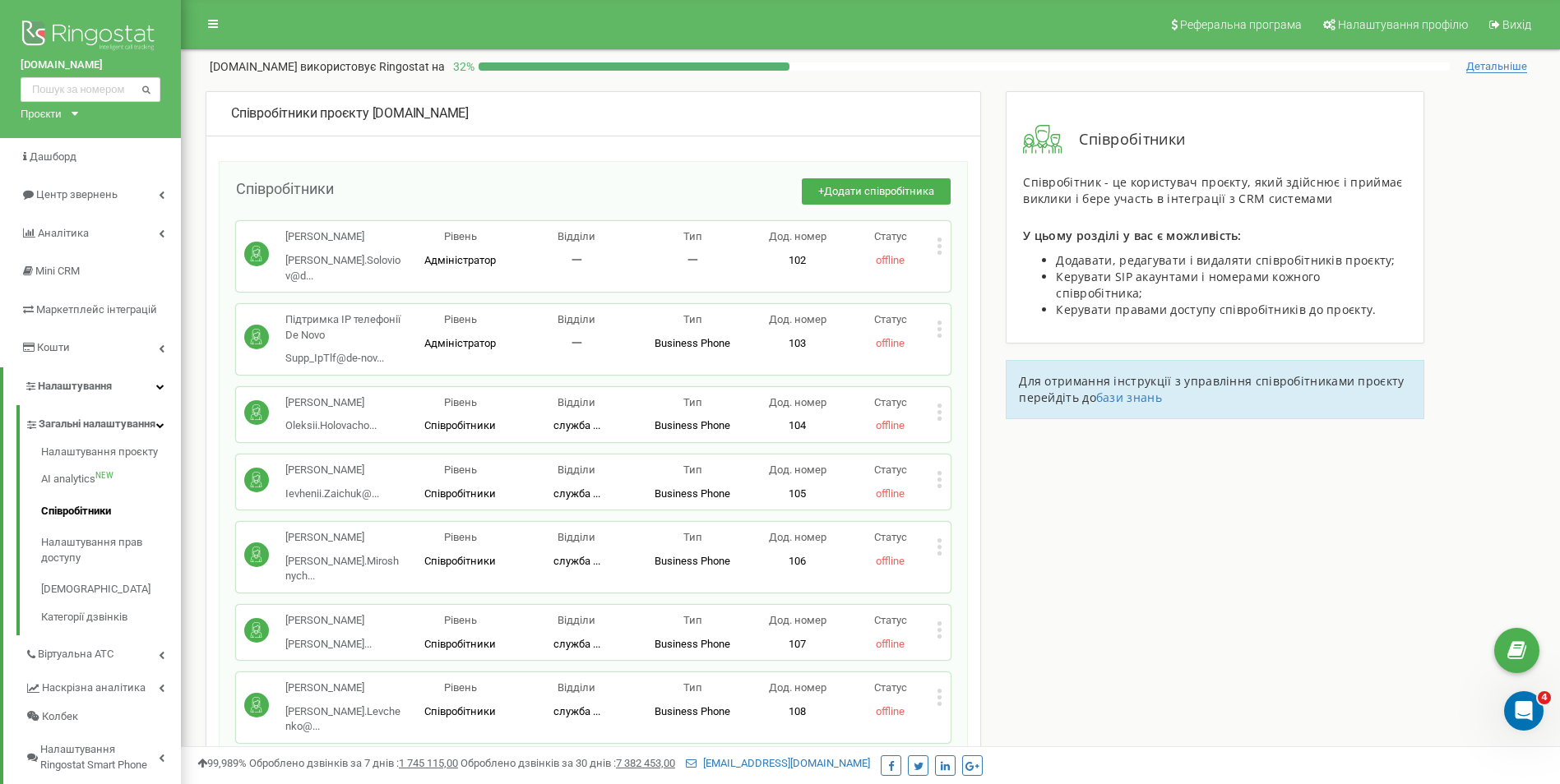
click at [1350, 683] on div "Співробітники проєкту de-novo.biz Співробітники + Додати співробітника Соловйов…" at bounding box center [871, 723] width 1355 height 1264
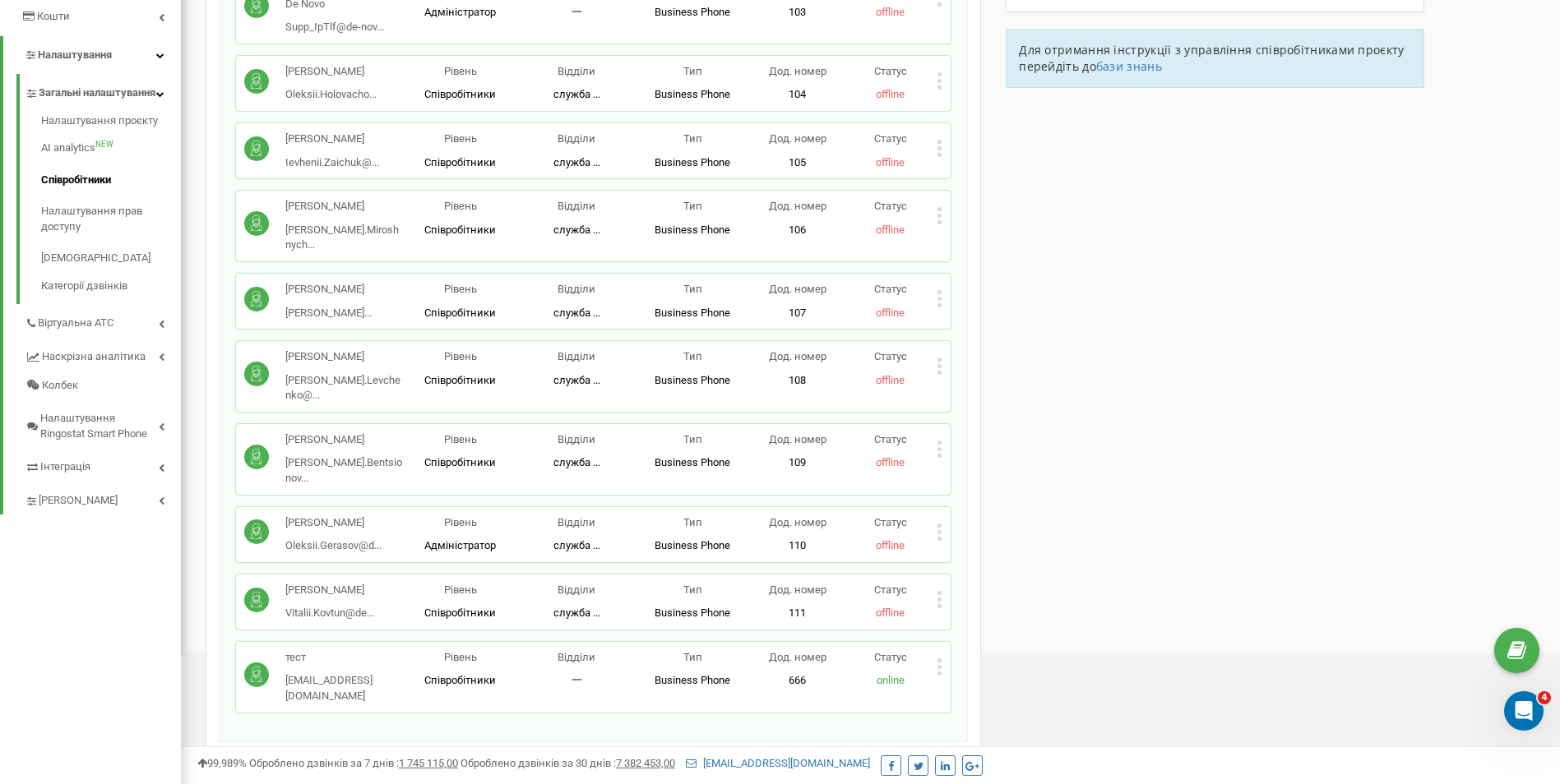
scroll to position [411, 0]
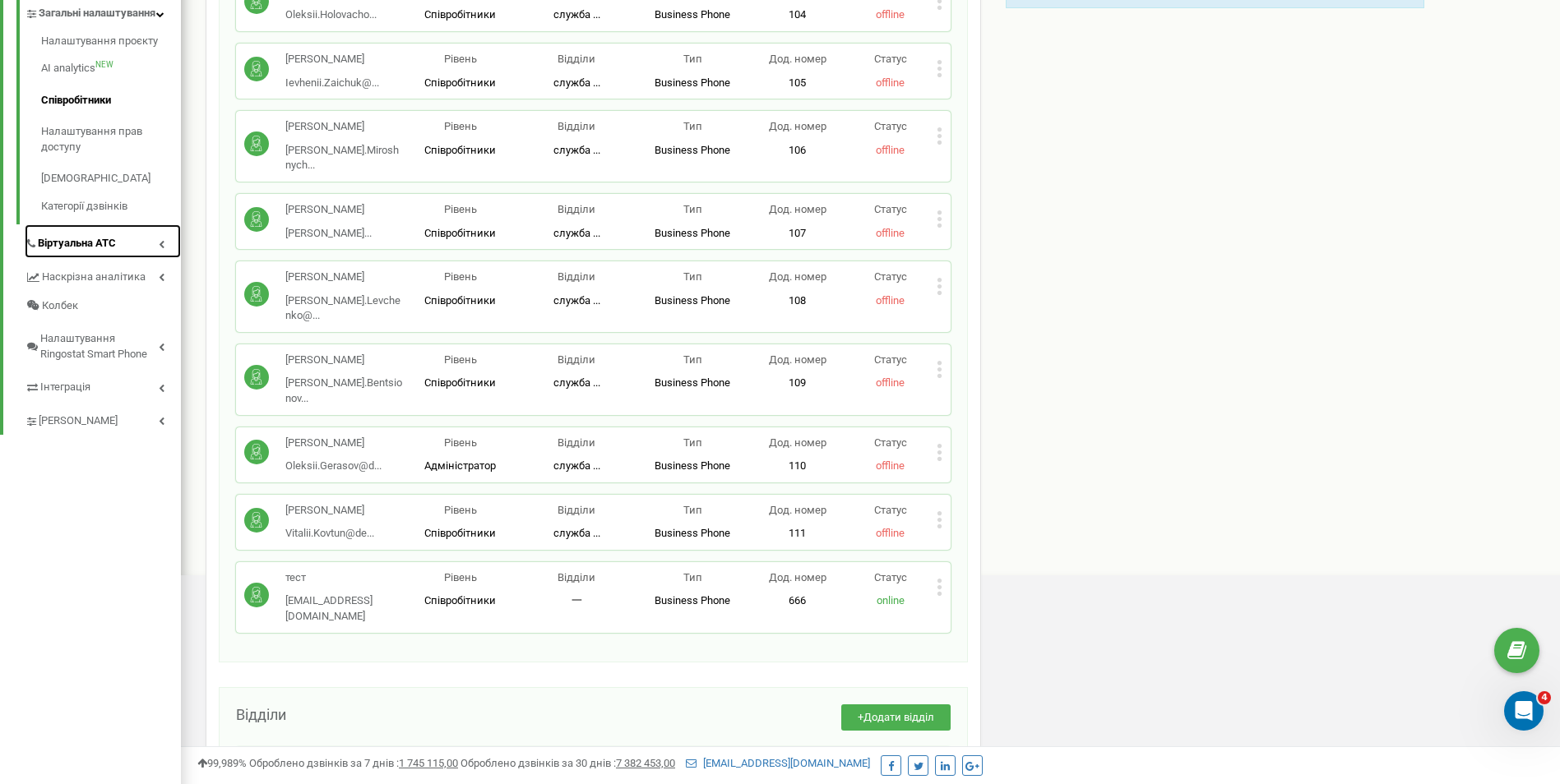
click at [97, 251] on span "Віртуальна АТС" at bounding box center [76, 244] width 78 height 16
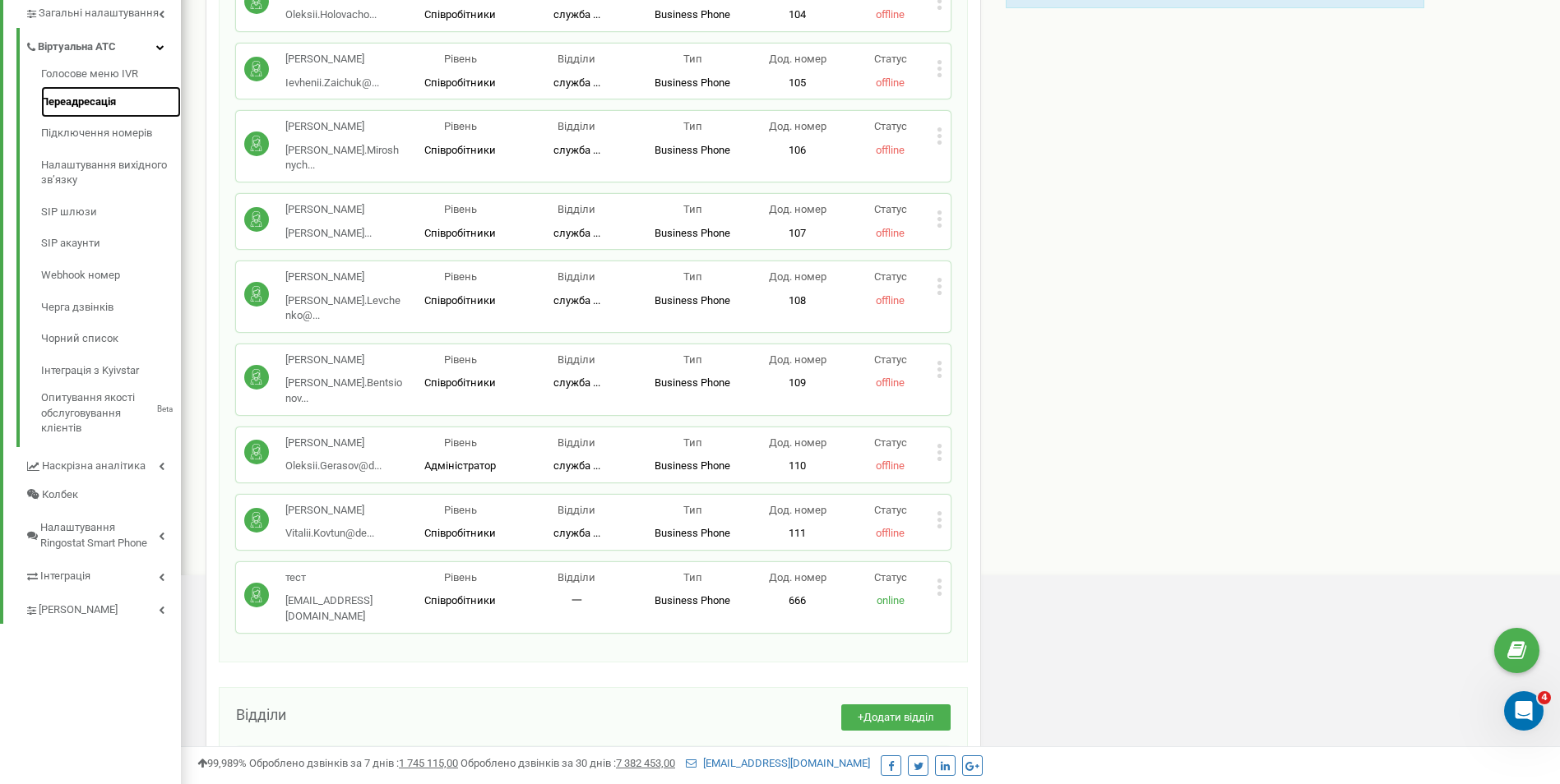
click at [115, 104] on link "Переадресація" at bounding box center [111, 102] width 140 height 32
click at [97, 98] on link "Переадресація" at bounding box center [111, 102] width 140 height 32
click at [103, 79] on link "Голосове меню IVR" at bounding box center [111, 76] width 140 height 20
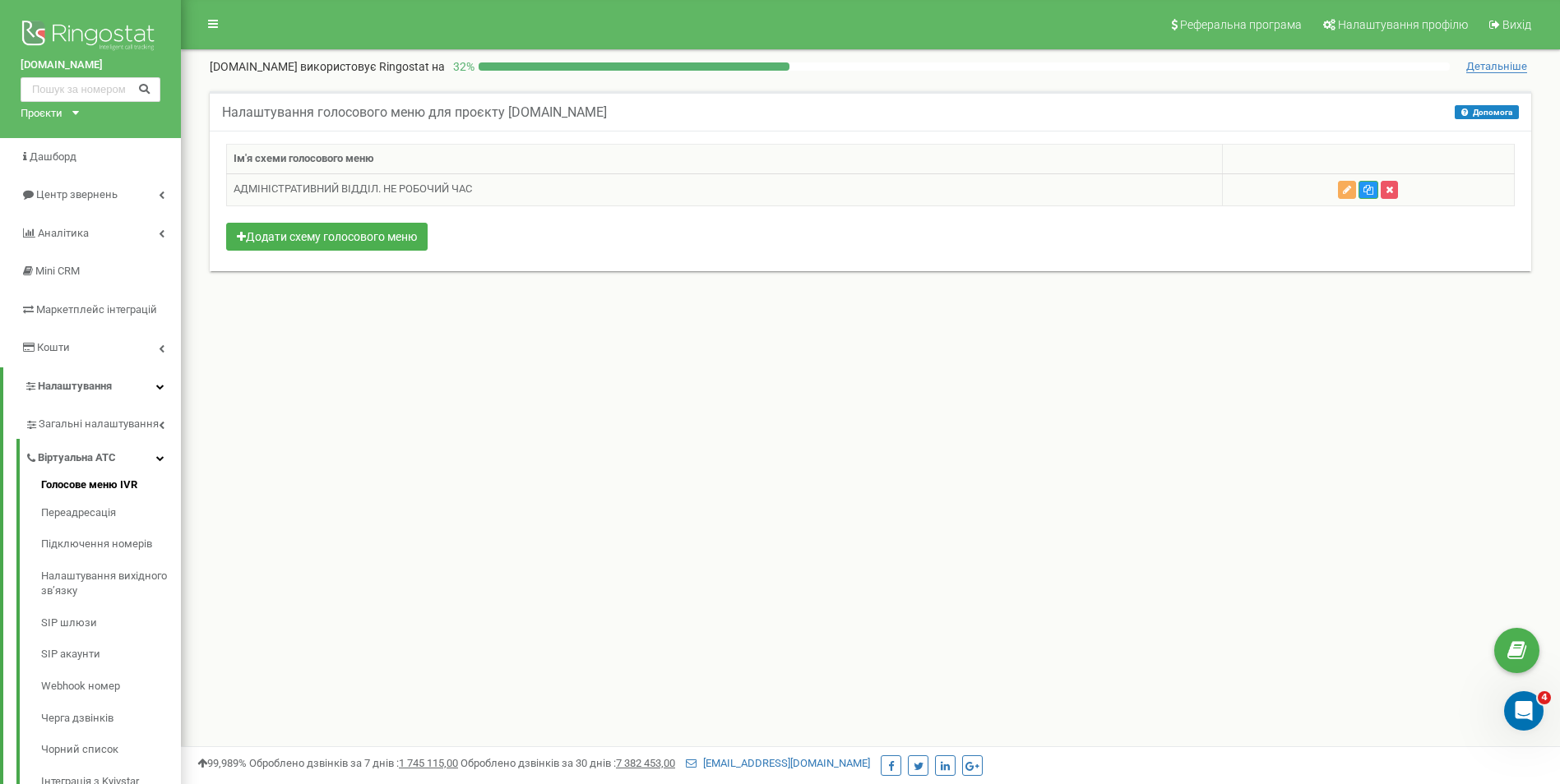
click at [329, 188] on td "АДМІНІСТРАТИВНИЙ ВІДДІЛ. НЕ РОБОЧИЙ ЧАС" at bounding box center [725, 189] width 996 height 32
click at [1340, 195] on button "button" at bounding box center [1346, 189] width 18 height 18
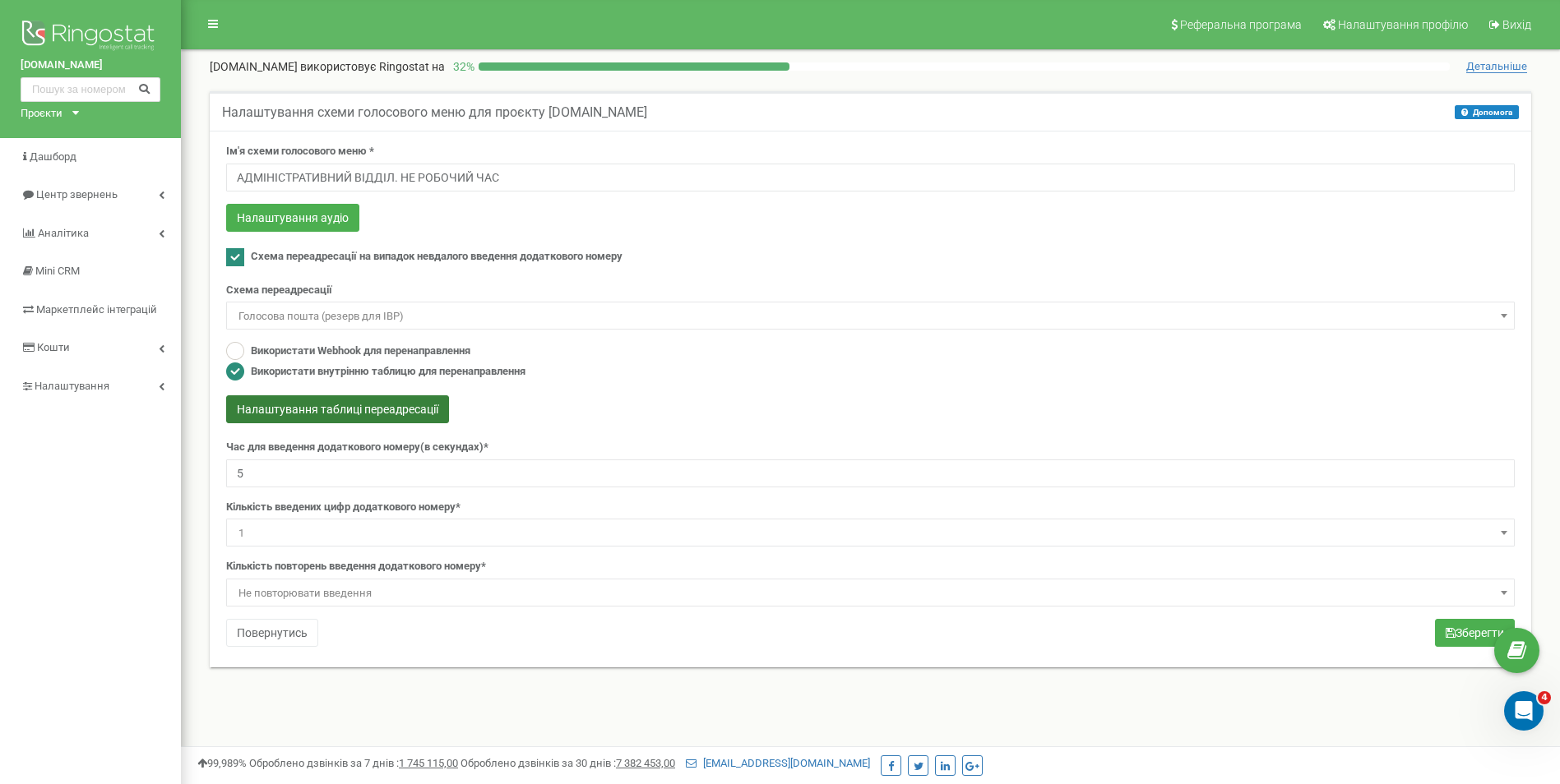
click at [345, 404] on button "Налаштування таблиці переадресації" at bounding box center [338, 410] width 223 height 28
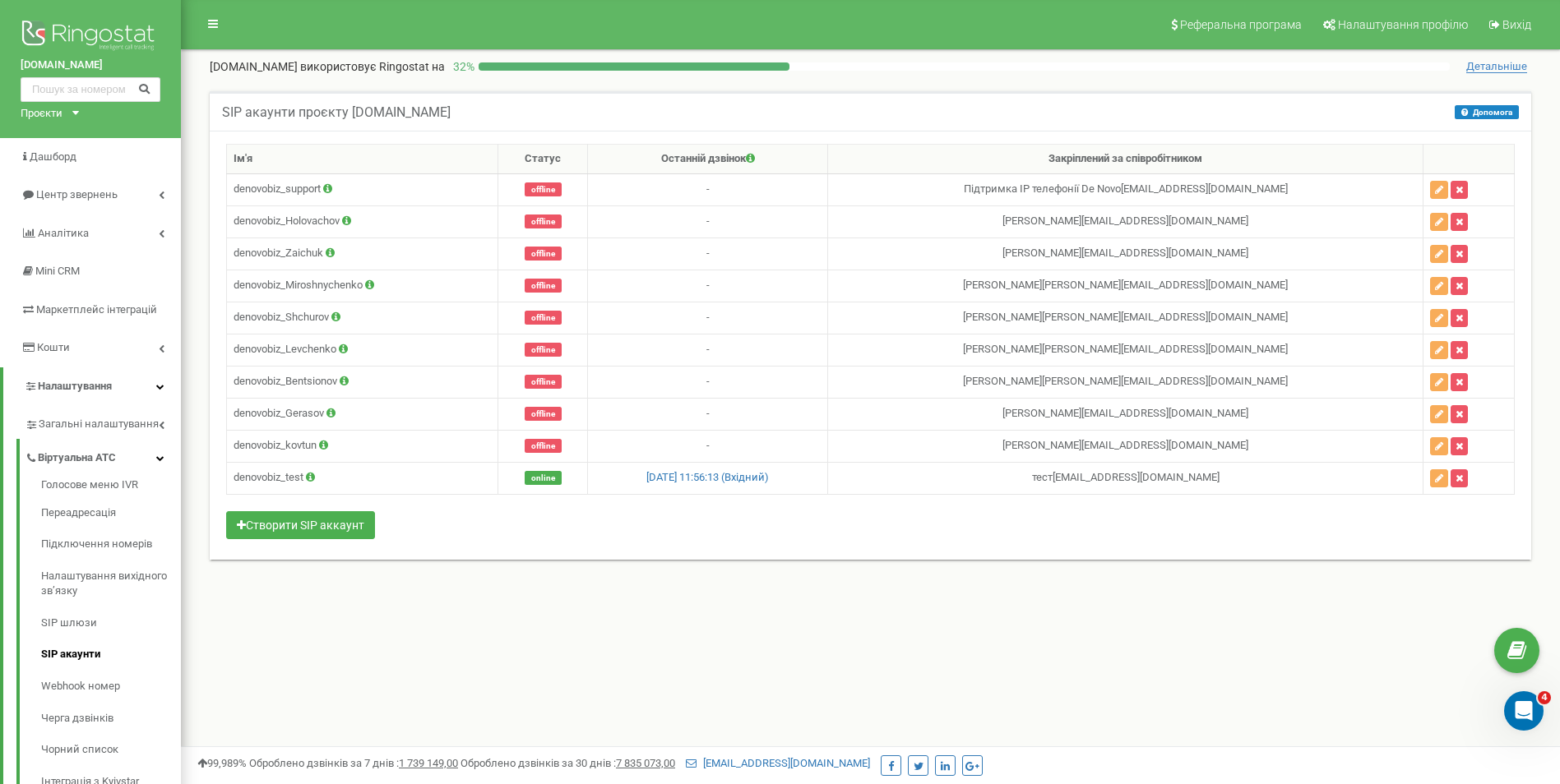
drag, startPoint x: 0, startPoint y: 0, endPoint x: 503, endPoint y: 581, distance: 768.5
click at [503, 581] on div "SIP акаунти проєкту [DOMAIN_NAME] Допомога Допомога В даному розділі ви можете …" at bounding box center [871, 344] width 1355 height 538
click at [476, 563] on div "SIP акаунти проєкту [DOMAIN_NAME] Допомога Допомога В даному розділі ви можете …" at bounding box center [870, 336] width 1346 height 490
click at [380, 625] on div "Реферальна програма Налаштування профілю Вихід [DOMAIN_NAME] використовує Ringo…" at bounding box center [871, 493] width 1379 height 987
click at [385, 620] on div "Реферальна програма Налаштування профілю Вихід [DOMAIN_NAME] використовує Ringo…" at bounding box center [871, 493] width 1379 height 987
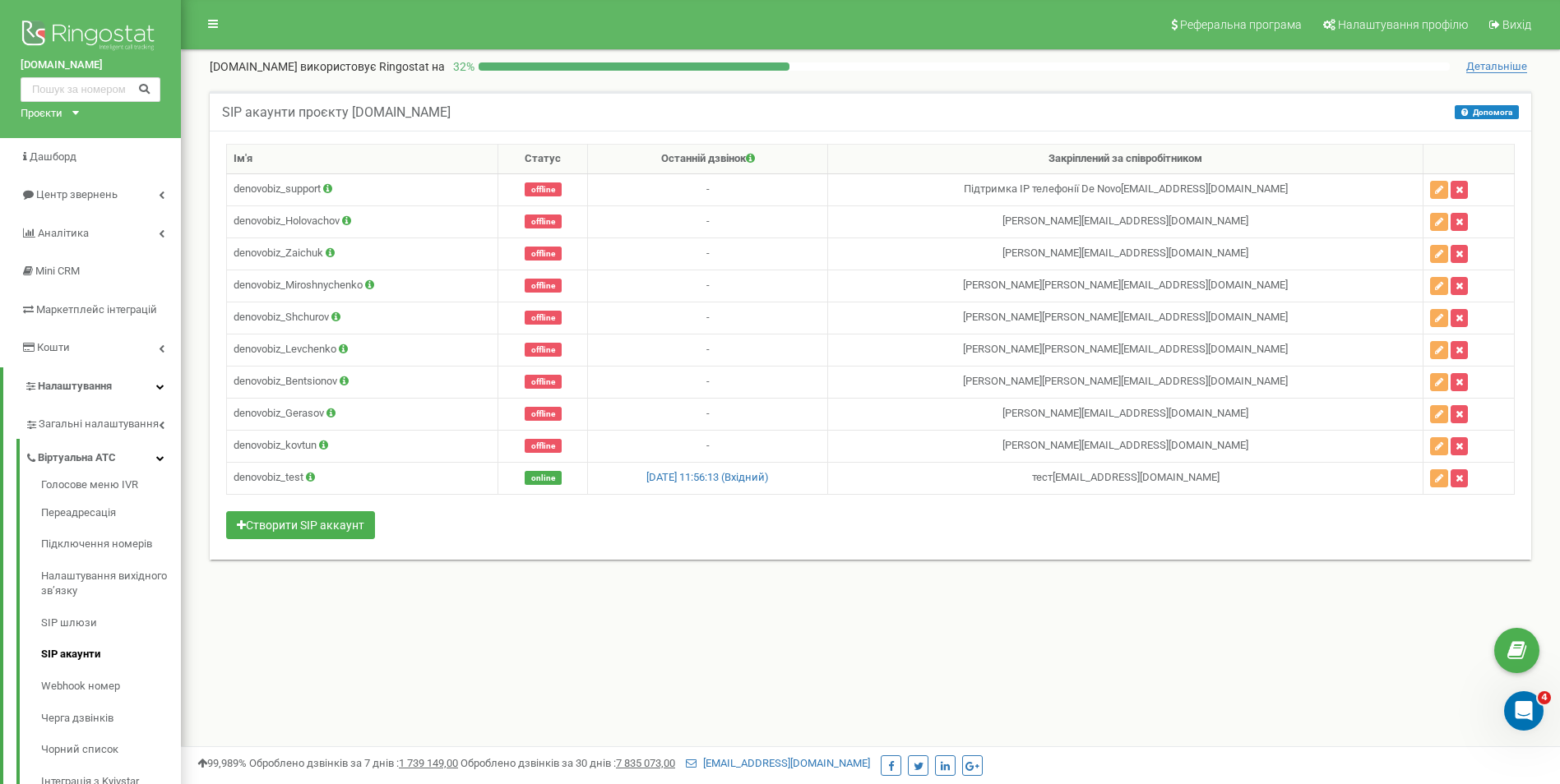
click at [385, 620] on div "Реферальна програма Налаштування профілю Вихід [DOMAIN_NAME] використовує Ringo…" at bounding box center [871, 493] width 1379 height 987
